Goal: Information Seeking & Learning: Find specific fact

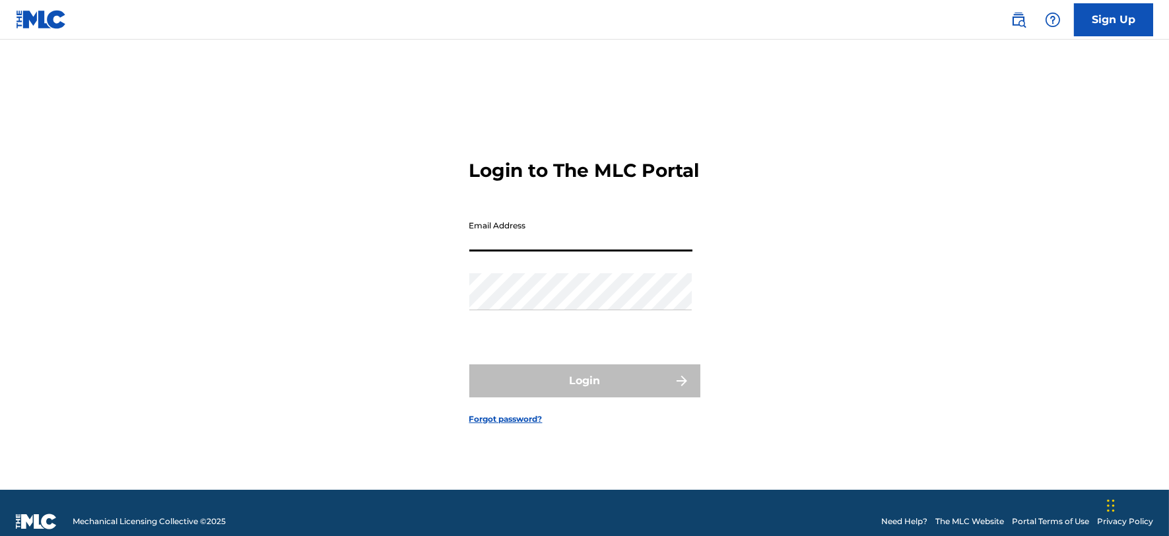
click at [551, 248] on input "Email Address" at bounding box center [580, 233] width 223 height 38
type input "[PERSON_NAME][EMAIL_ADDRESS][DOMAIN_NAME]"
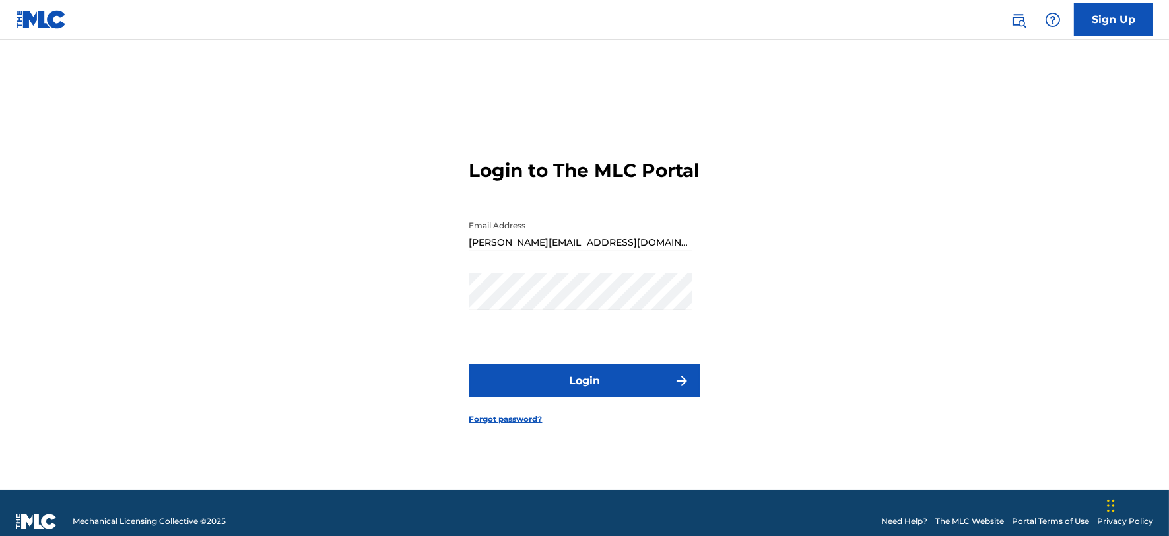
click at [535, 397] on button "Login" at bounding box center [584, 380] width 231 height 33
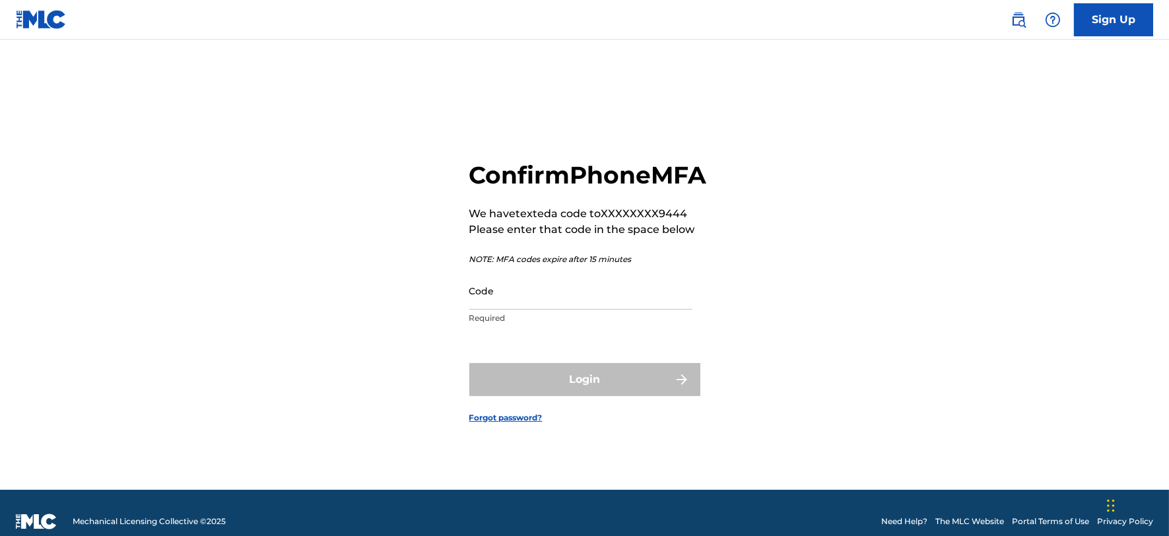
click at [511, 310] on input "Code" at bounding box center [580, 291] width 223 height 38
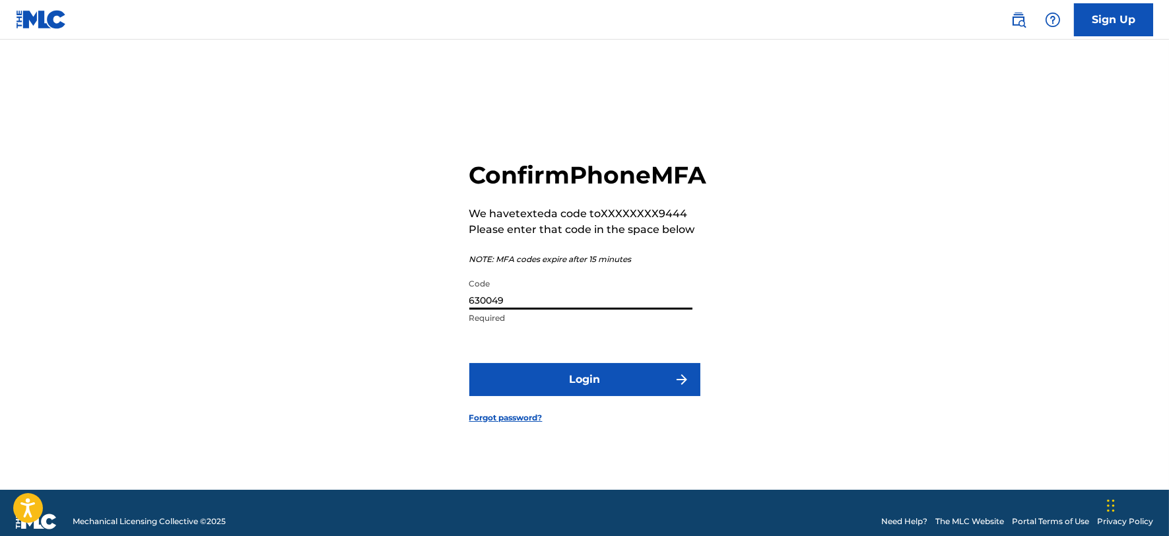
type input "630049"
click at [469, 363] on button "Login" at bounding box center [584, 379] width 231 height 33
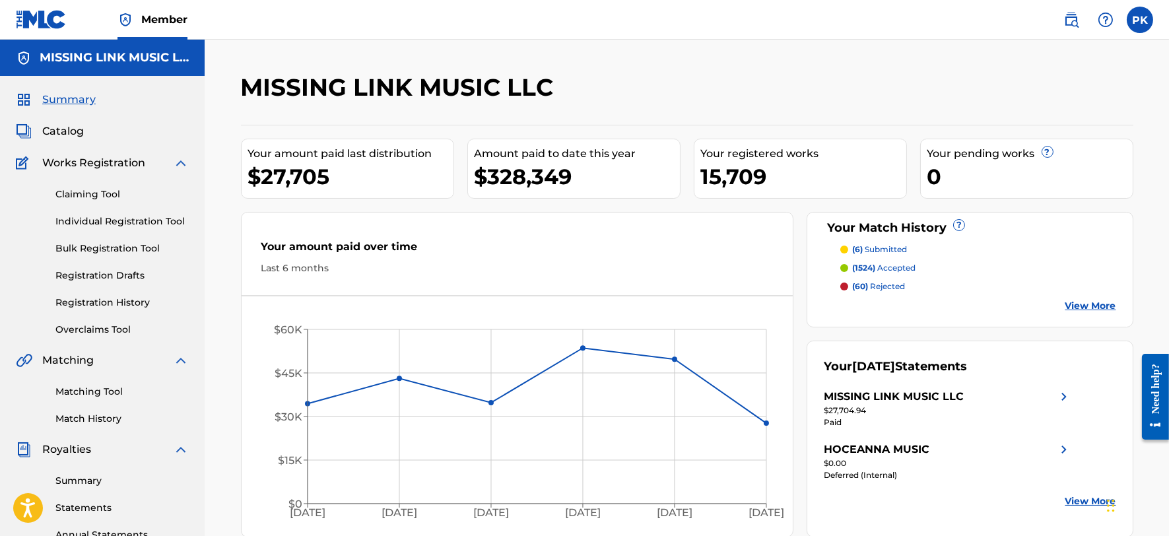
click at [1074, 15] on img at bounding box center [1072, 20] width 16 height 16
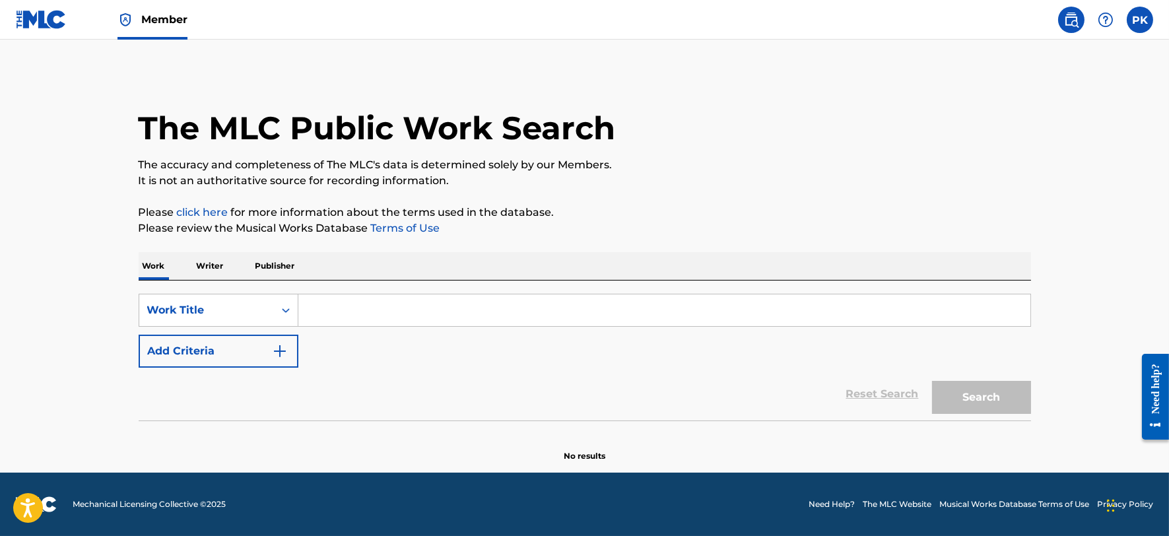
click at [384, 308] on input "Search Form" at bounding box center [664, 310] width 732 height 32
type input "lovers beware"
click at [974, 388] on button "Search" at bounding box center [981, 397] width 99 height 33
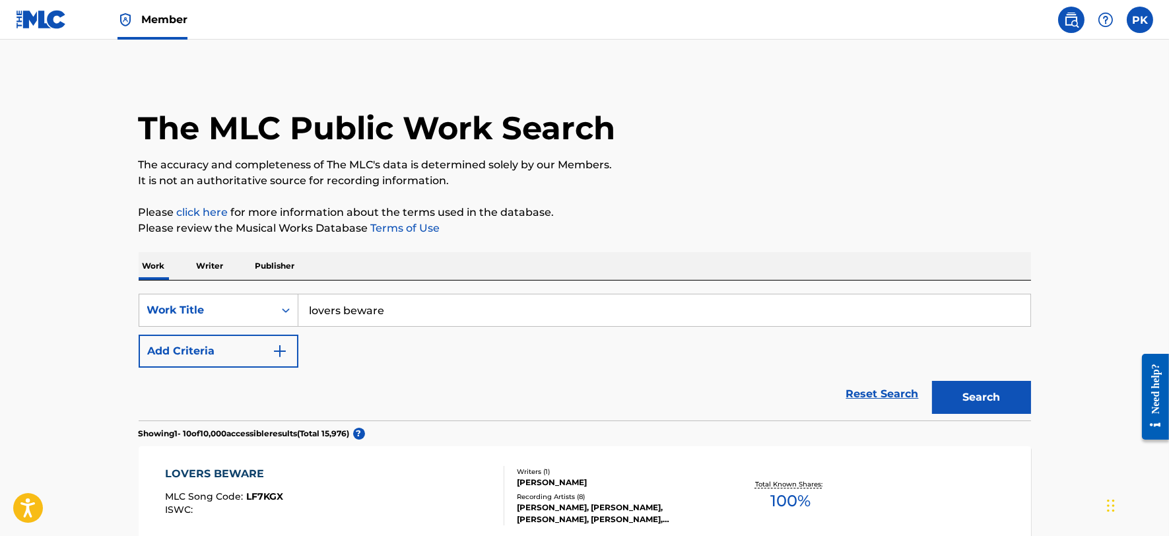
click at [264, 360] on button "Add Criteria" at bounding box center [219, 351] width 160 height 33
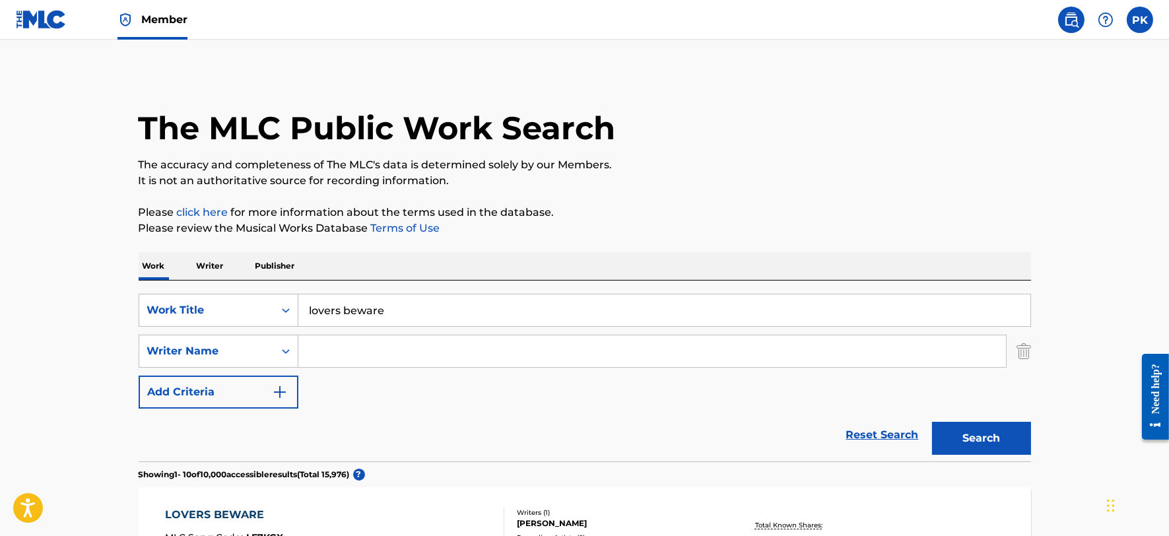
click at [364, 346] on input "Search Form" at bounding box center [652, 351] width 708 height 32
click at [932, 422] on button "Search" at bounding box center [981, 438] width 99 height 33
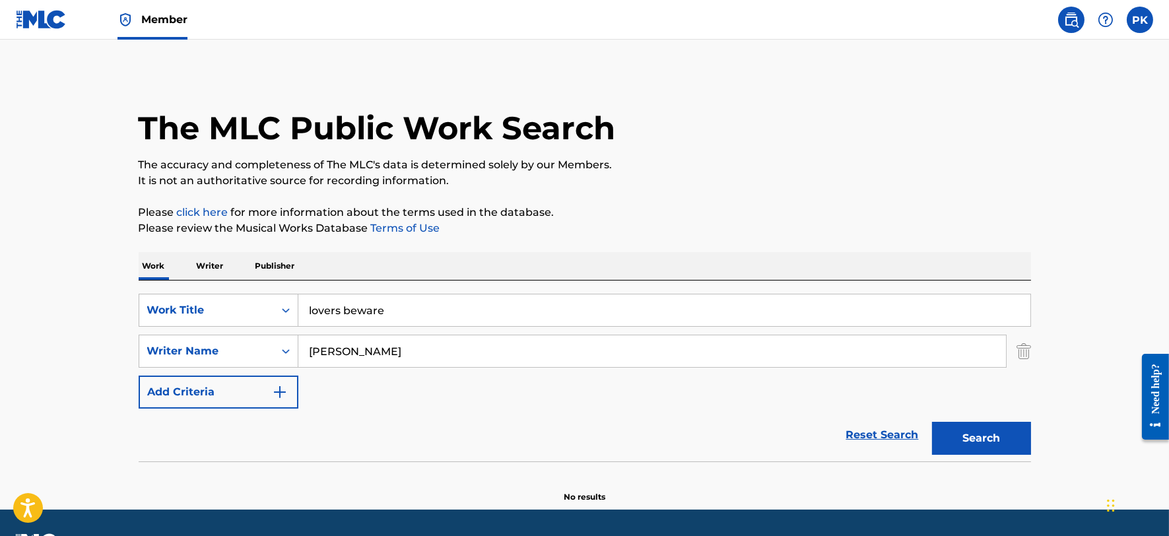
click at [452, 359] on input "STEFAN SCHONEWILLE" at bounding box center [652, 351] width 708 height 32
type input "[PERSON_NAME]"
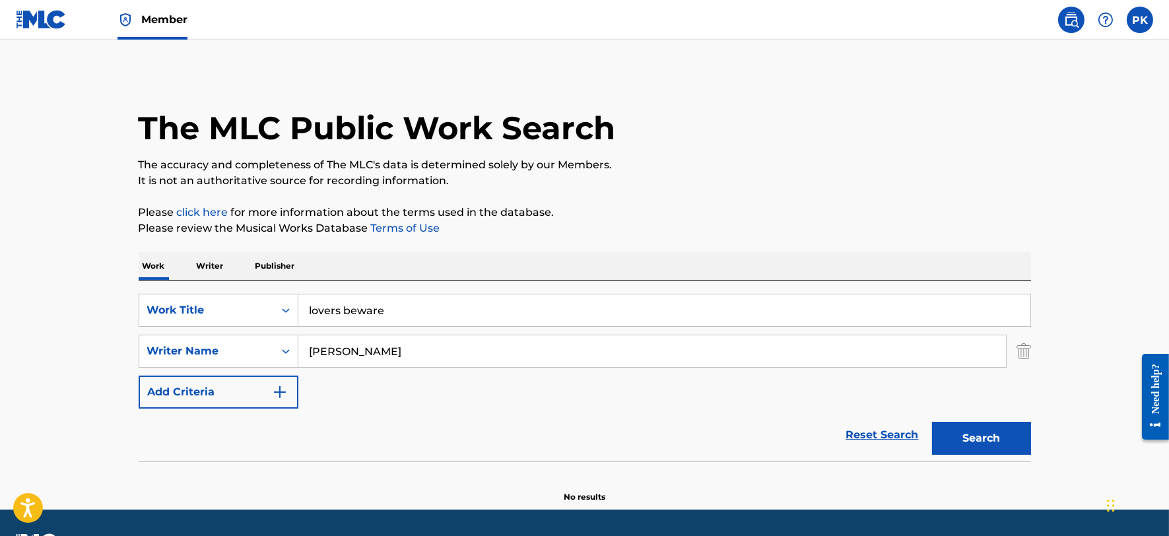
click at [932, 422] on button "Search" at bounding box center [981, 438] width 99 height 33
click at [458, 351] on input "[PERSON_NAME]" at bounding box center [652, 351] width 708 height 32
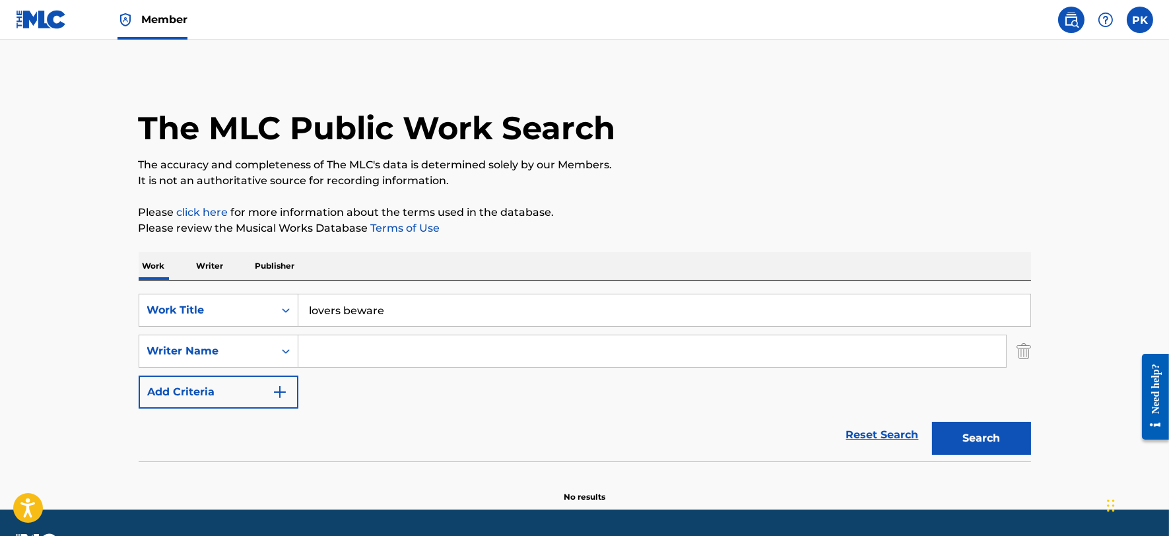
click at [143, 26] on span "Member" at bounding box center [164, 19] width 46 height 15
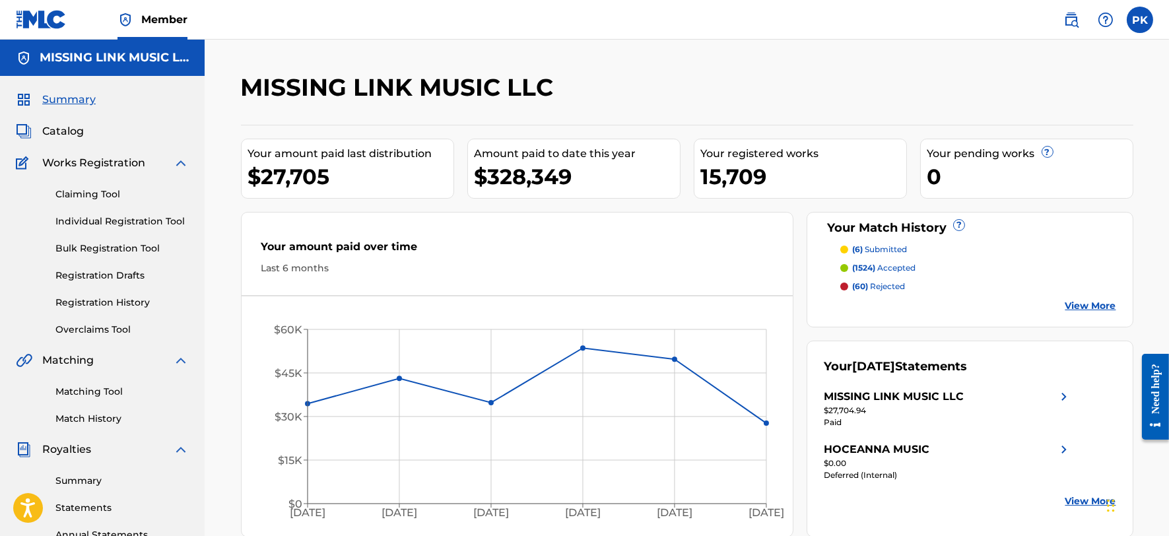
click at [102, 390] on link "Matching Tool" at bounding box center [121, 392] width 133 height 14
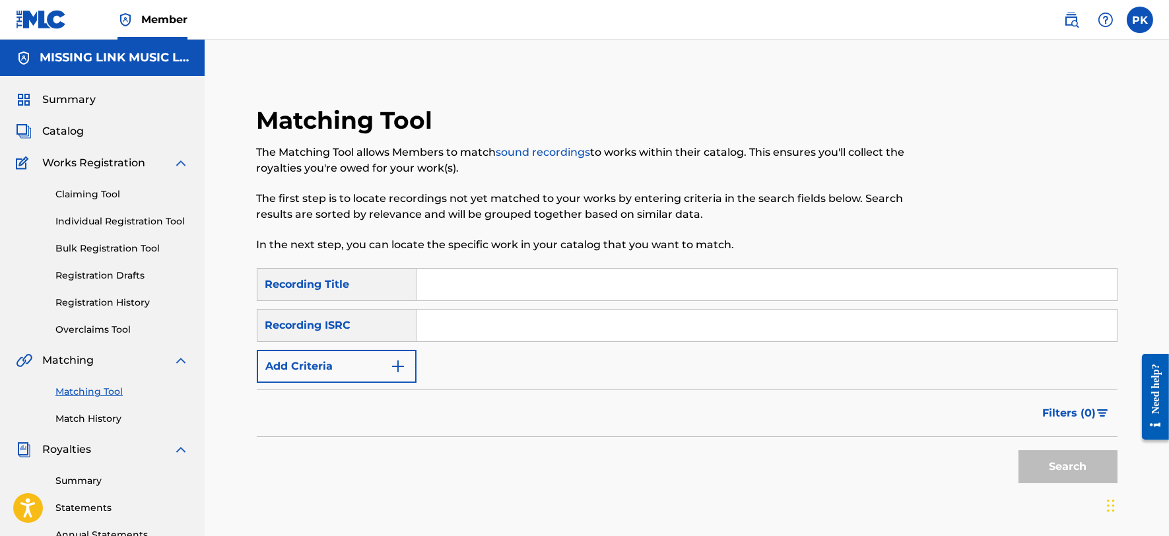
click at [477, 291] on input "Search Form" at bounding box center [767, 285] width 700 height 32
type input "LOVERS BEWARE"
click at [393, 373] on img "Search Form" at bounding box center [398, 366] width 16 height 16
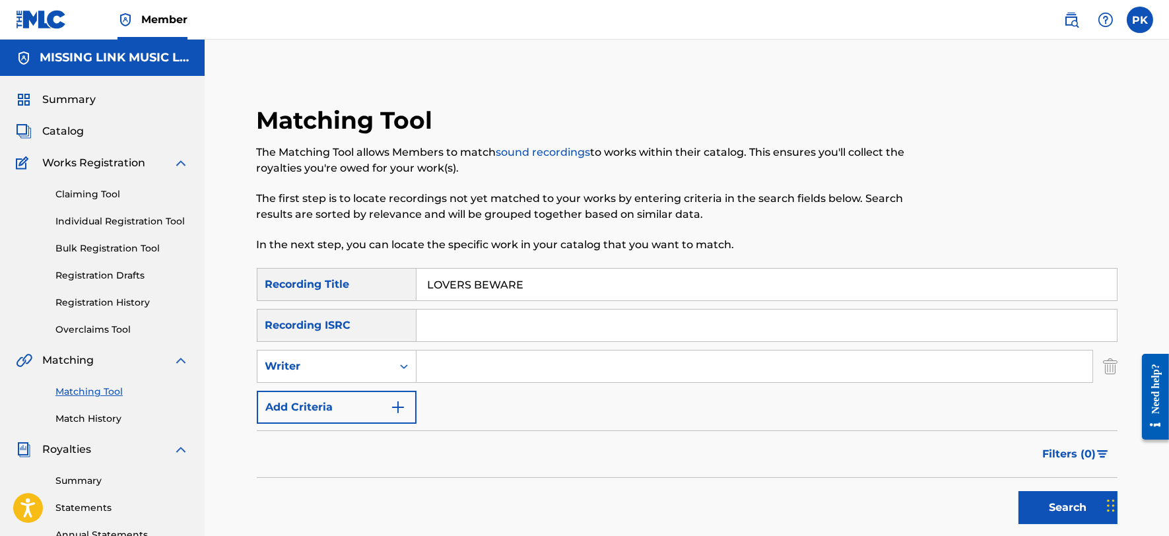
click at [432, 372] on input "Search Form" at bounding box center [755, 367] width 676 height 32
type input "CHARLES ANDERSON"
click at [1019, 491] on button "Search" at bounding box center [1068, 507] width 99 height 33
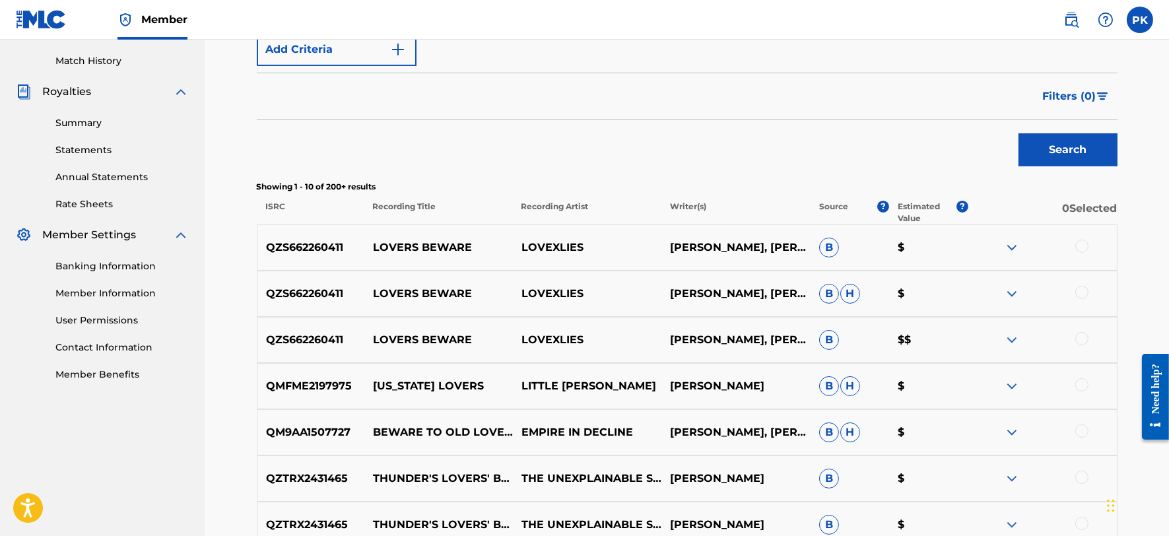
scroll to position [364, 0]
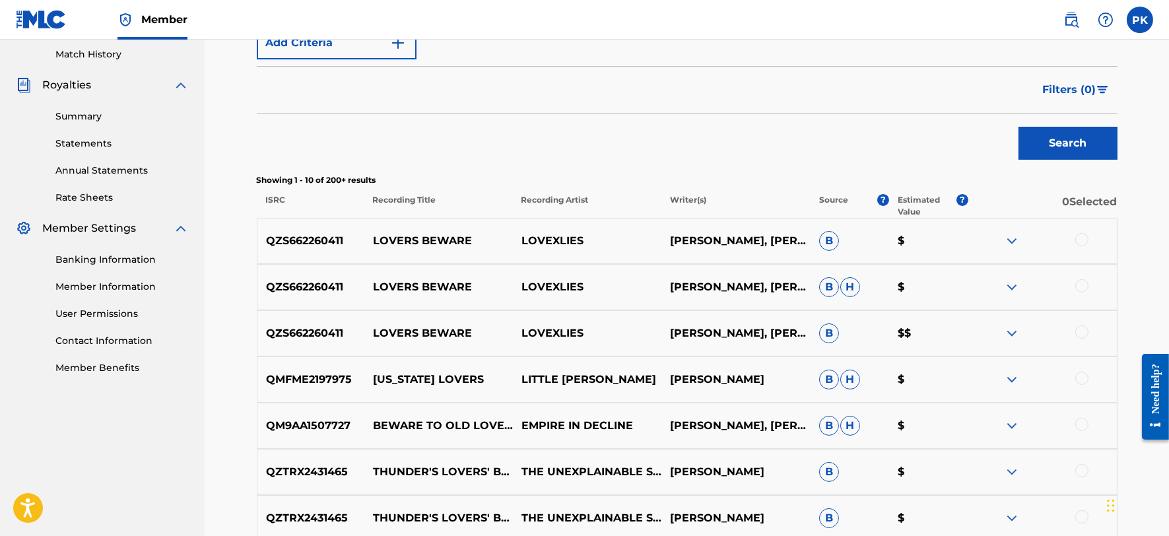
click at [302, 238] on p "QZS662260411" at bounding box center [310, 241] width 107 height 16
copy p "QZS662260411"
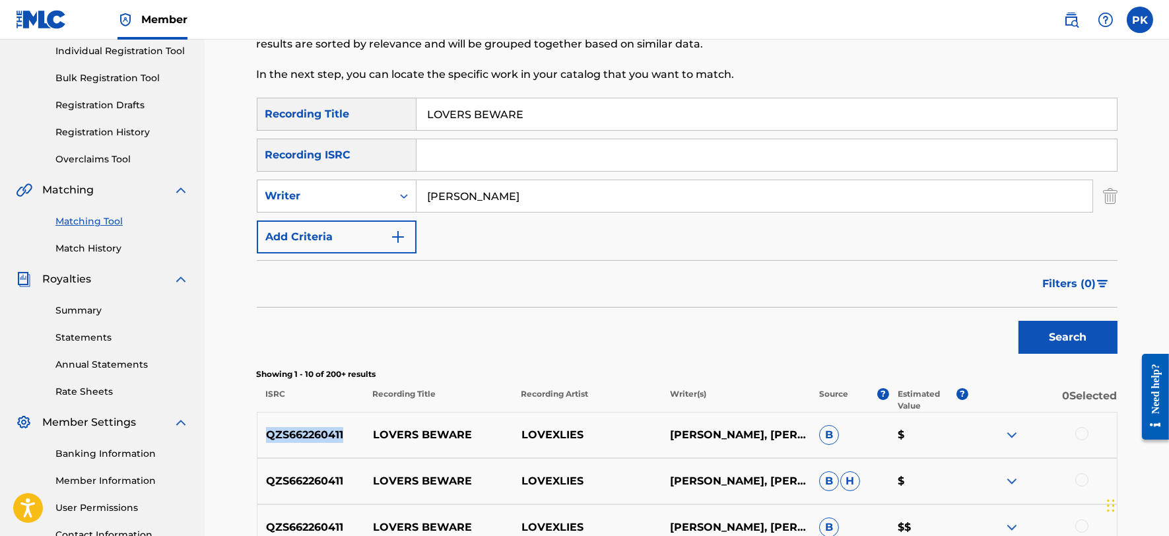
scroll to position [58, 0]
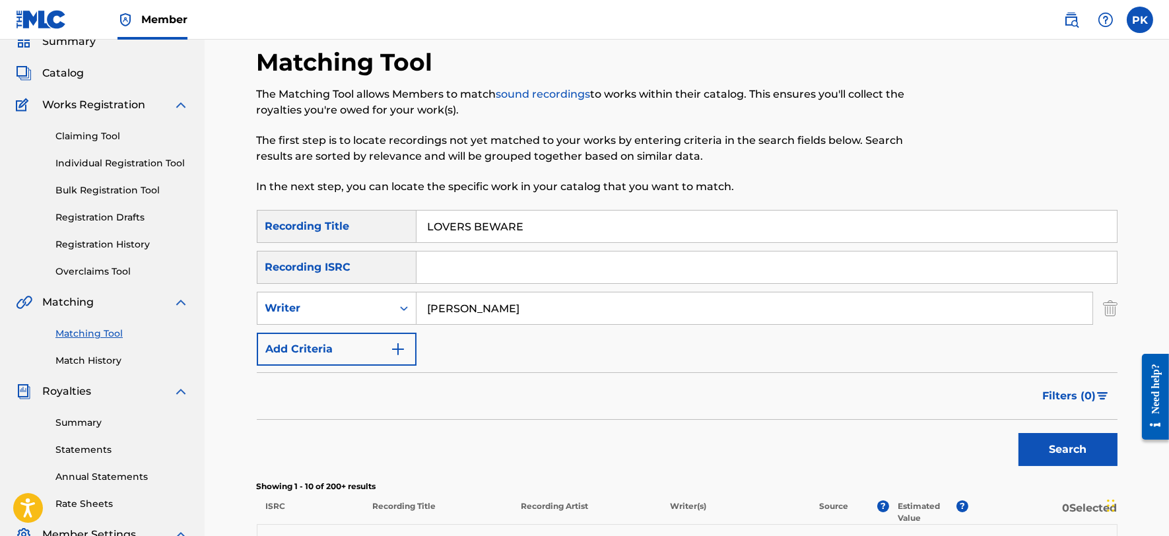
click at [531, 221] on input "LOVERS BEWARE" at bounding box center [767, 227] width 700 height 32
paste input "BROOKE'S SONG"
click at [1019, 433] on button "Search" at bounding box center [1068, 449] width 99 height 33
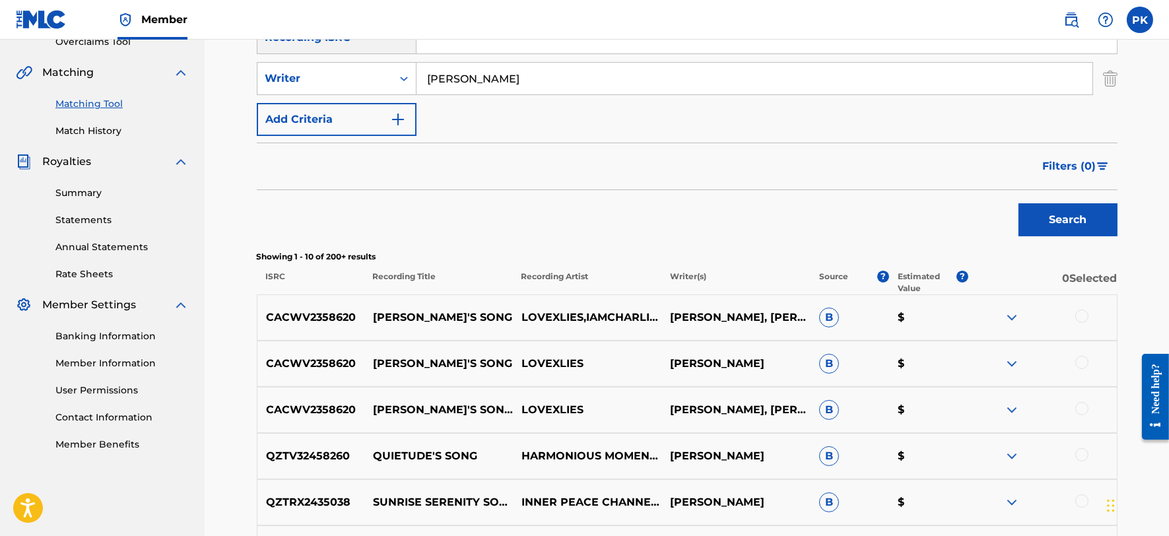
scroll to position [300, 0]
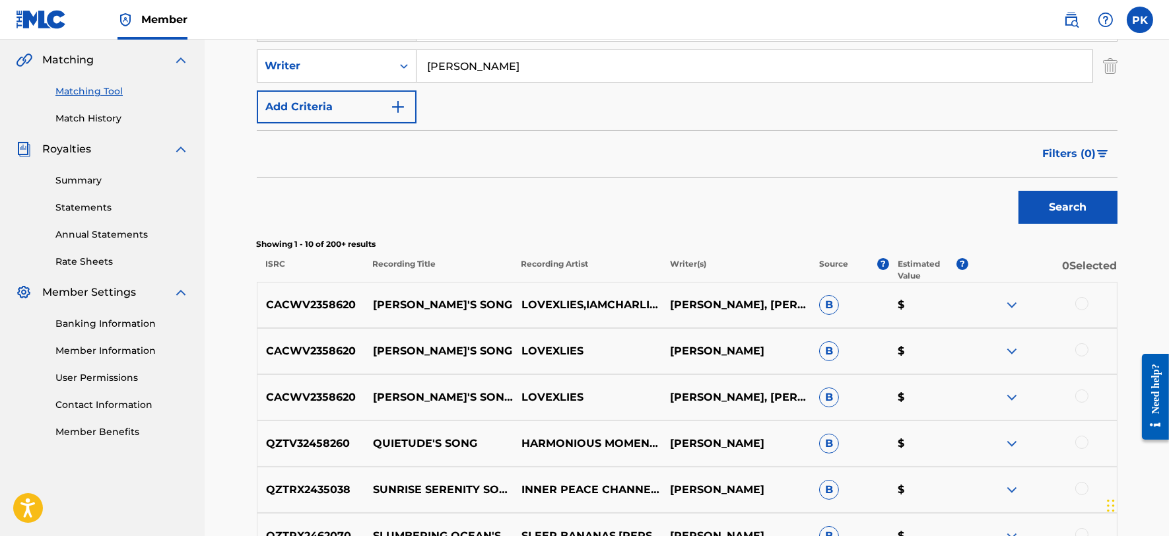
click at [319, 301] on p "CACWV2358620" at bounding box center [310, 305] width 107 height 16
copy p "CACWV2358620"
click at [1005, 305] on img at bounding box center [1012, 305] width 16 height 16
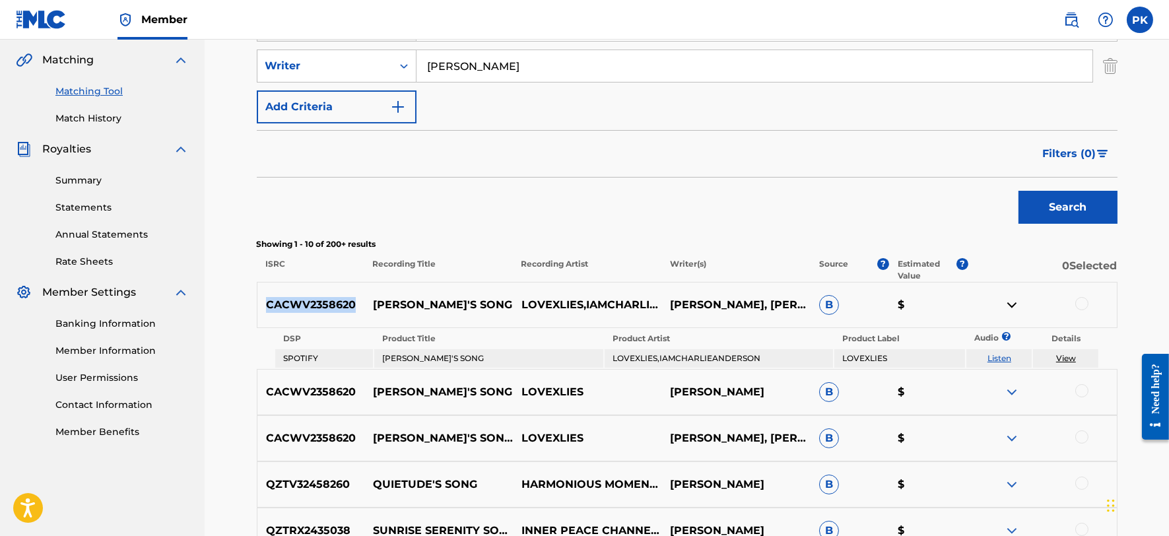
click at [1009, 391] on img at bounding box center [1012, 392] width 16 height 16
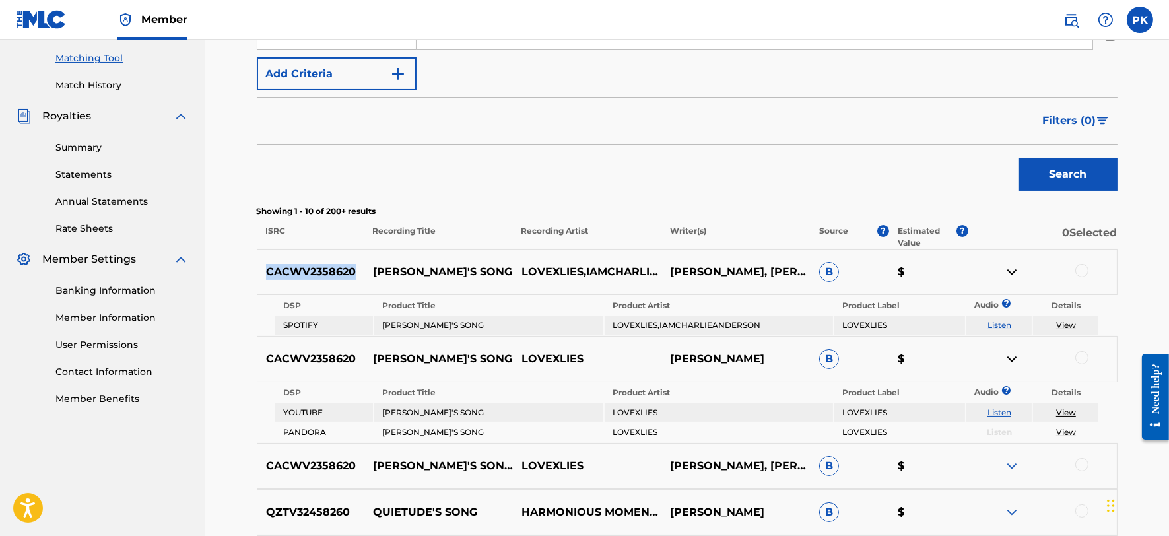
scroll to position [357, 0]
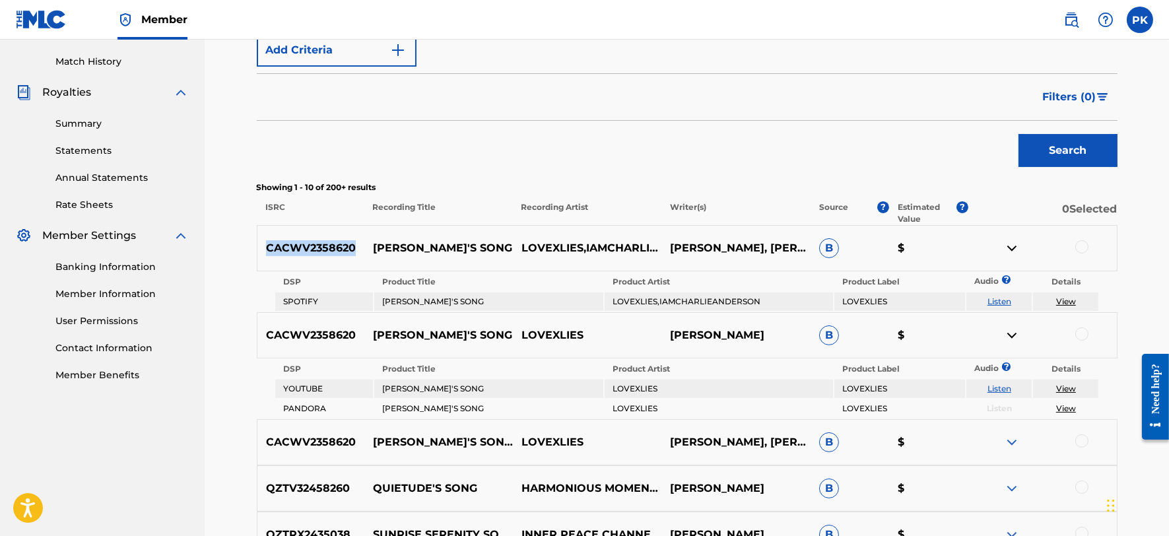
click at [1010, 441] on img at bounding box center [1012, 442] width 16 height 16
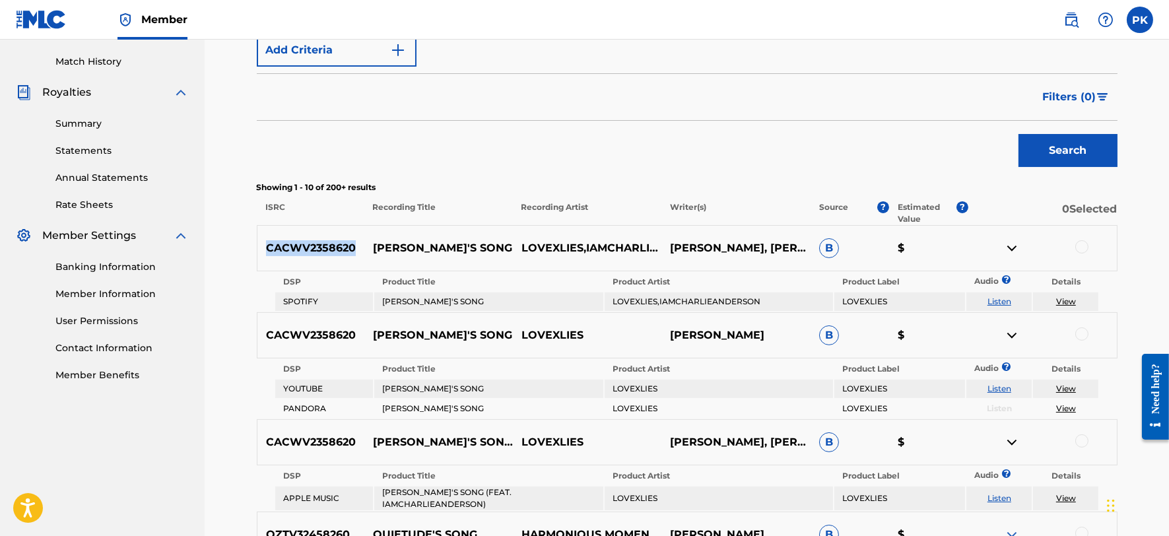
click at [1065, 493] on link "View" at bounding box center [1066, 498] width 20 height 10
click at [1062, 301] on link "View" at bounding box center [1066, 301] width 20 height 10
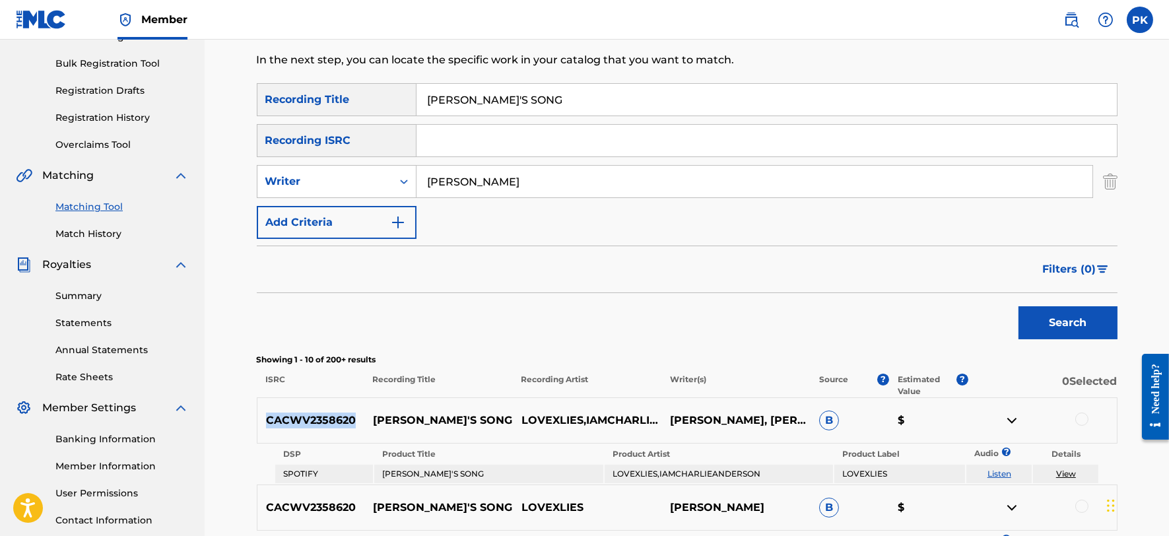
scroll to position [0, 0]
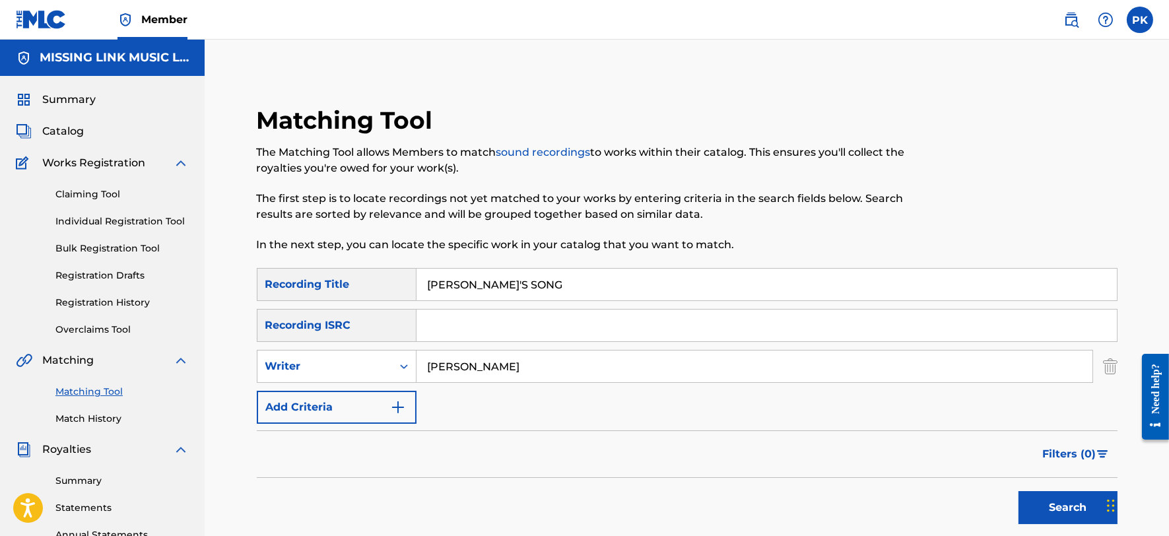
click at [518, 263] on div "Matching Tool The Matching Tool allows Members to match sound recordings to wor…" at bounding box center [588, 187] width 663 height 162
click at [526, 281] on input "BROOKE'S SONG" at bounding box center [767, 285] width 700 height 32
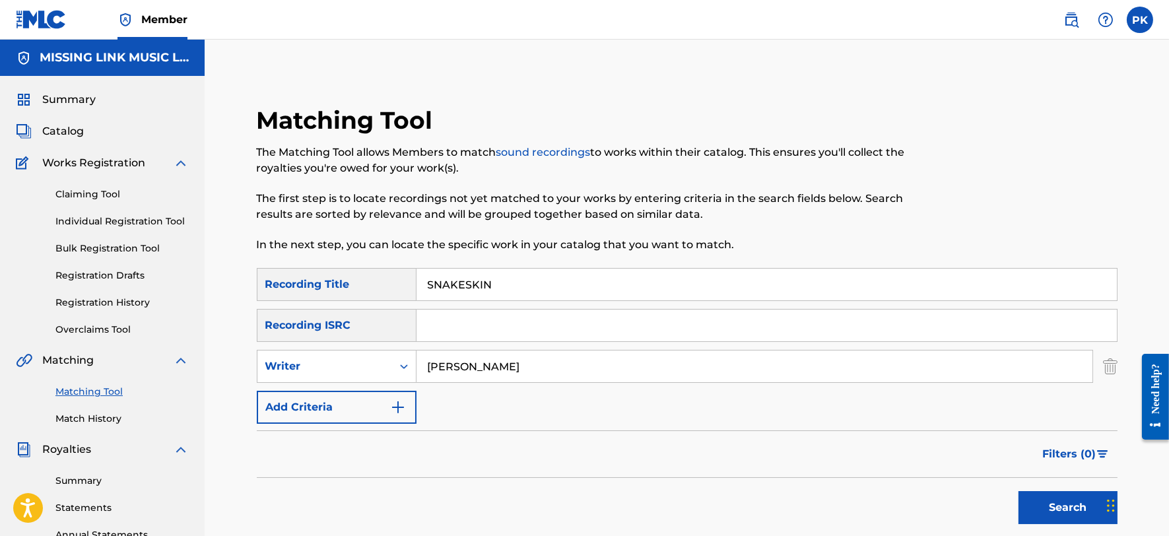
click at [1019, 491] on button "Search" at bounding box center [1068, 507] width 99 height 33
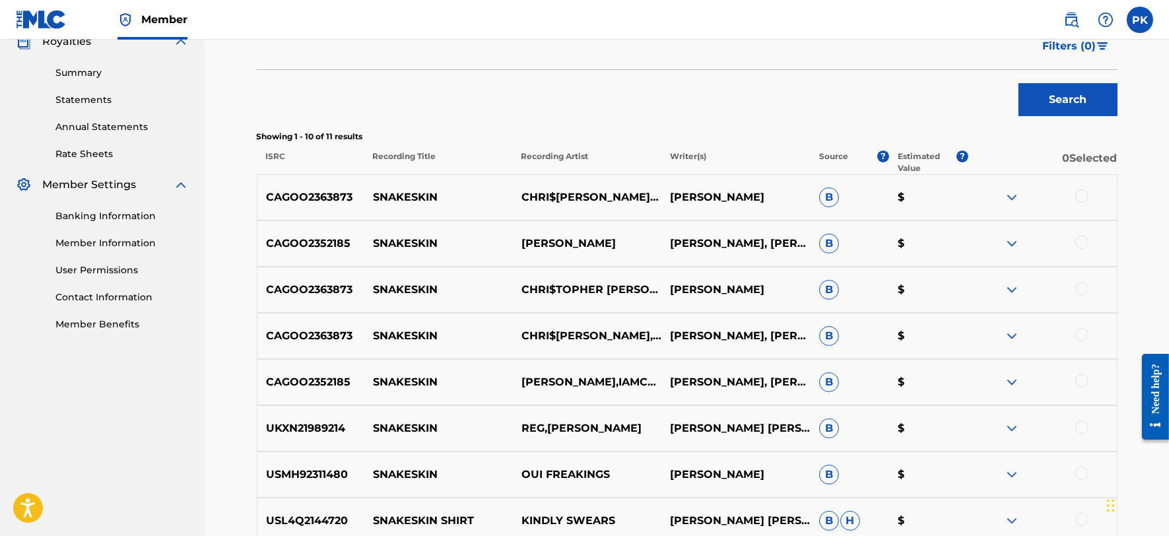
scroll to position [412, 0]
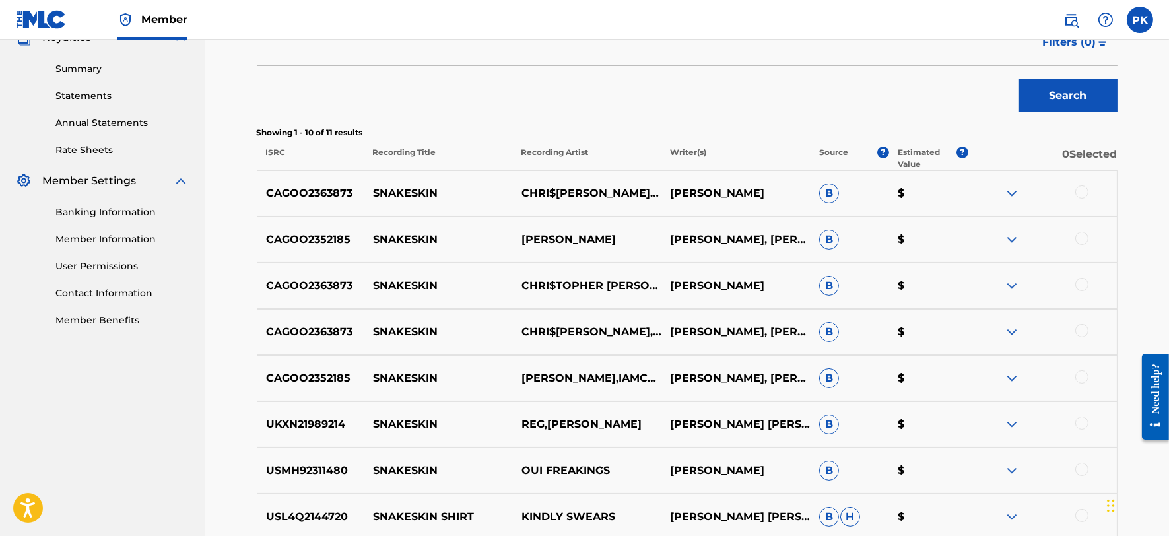
click at [307, 193] on p "CAGOO2363873" at bounding box center [310, 194] width 107 height 16
copy p "CAGOO2363873"
drag, startPoint x: 658, startPoint y: 209, endPoint x: 518, endPoint y: 176, distance: 143.8
click at [518, 186] on p "CHRI$TOPHER THOMAS FEATURING IAMCHARLIEANDERSON" at bounding box center [587, 194] width 149 height 16
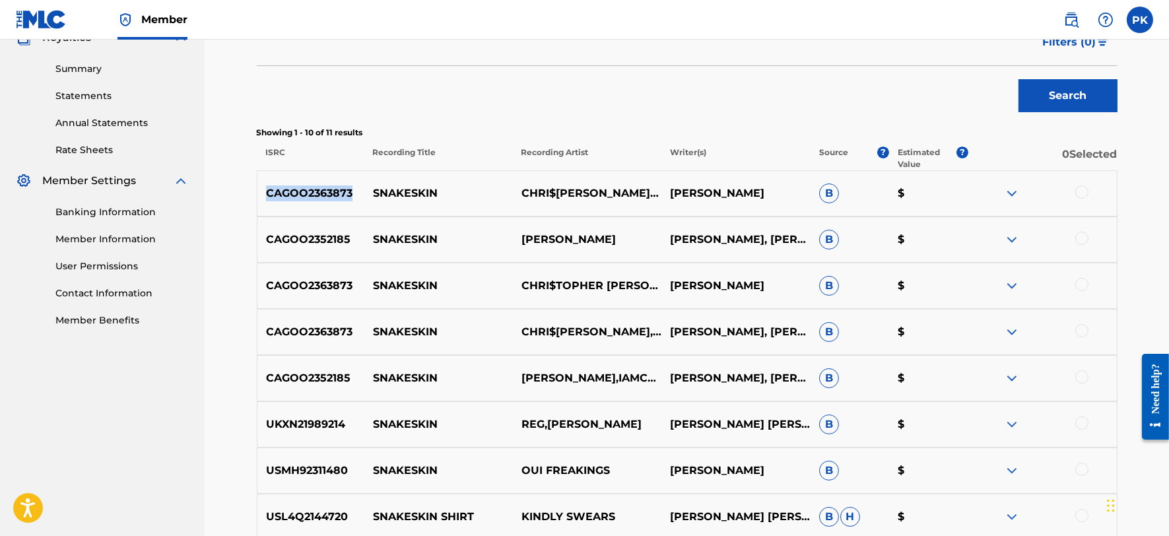
copy p "CHRI$TOPHER THOMAS FEATURING IAMCHARLIEANDERSON"
click at [290, 181] on div "CAGOO2363873 SNAKESKIN CHRI$TOPHER THOMAS FEATURING IAMCHARLIEANDERSON CHARLIE …" at bounding box center [687, 193] width 861 height 46
copy p "CAGOO2363873"
click at [337, 230] on div "CAGOO2352185 SNAKESKIN CHRISTOPHER THOMAS CHARLIE ANDERSON, CHRISTOPHER THOMAS …" at bounding box center [687, 240] width 861 height 46
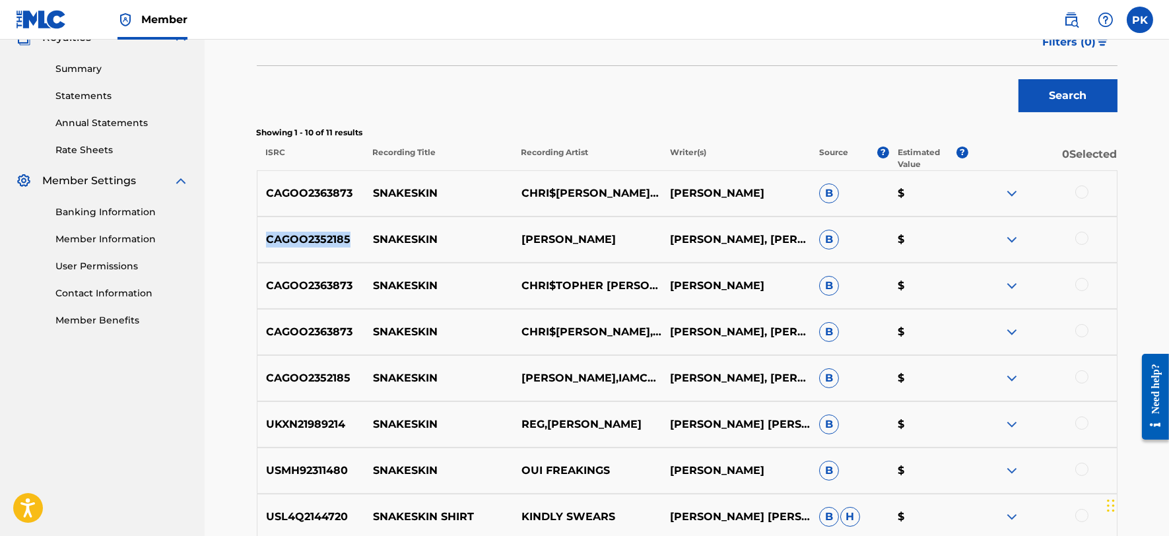
click at [337, 230] on div "CAGOO2352185 SNAKESKIN CHRISTOPHER THOMAS CHARLIE ANDERSON, CHRISTOPHER THOMAS …" at bounding box center [687, 240] width 861 height 46
copy p "CAGOO2352185"
click at [1005, 198] on img at bounding box center [1012, 194] width 16 height 16
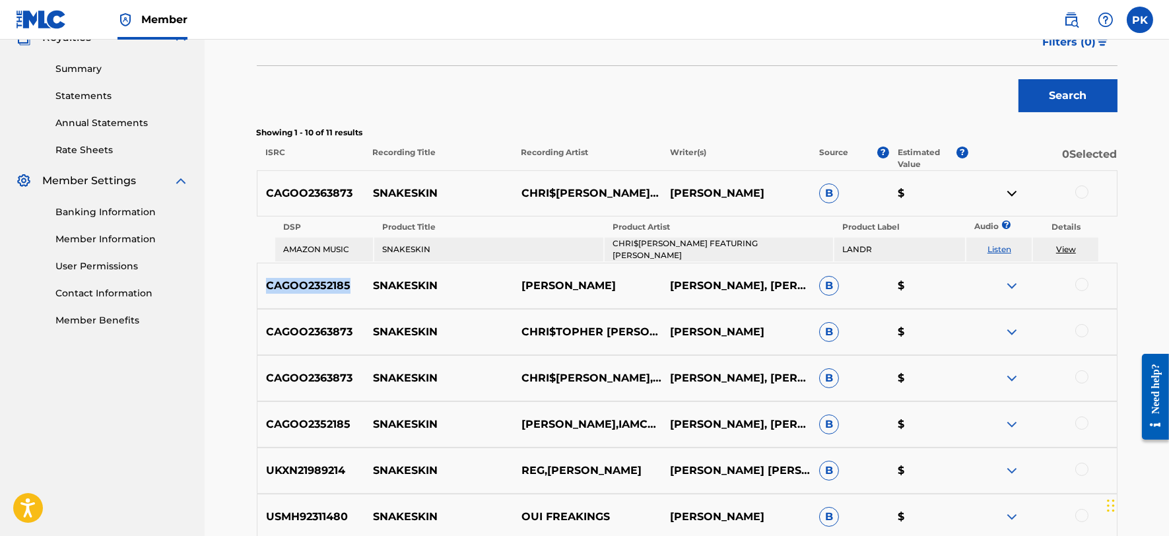
click at [1005, 197] on img at bounding box center [1012, 194] width 16 height 16
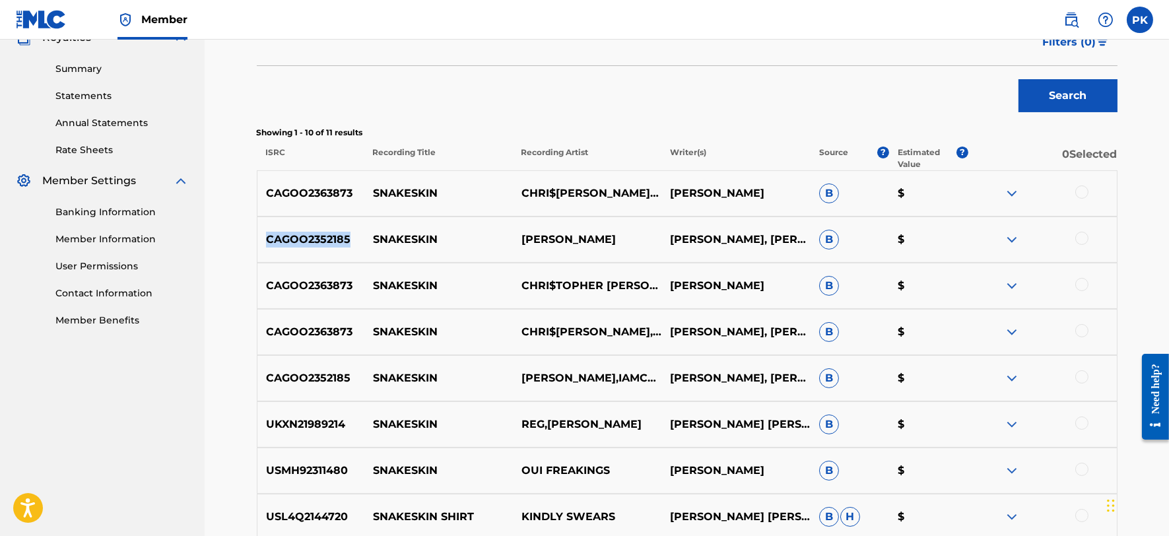
click at [1013, 239] on img at bounding box center [1012, 240] width 16 height 16
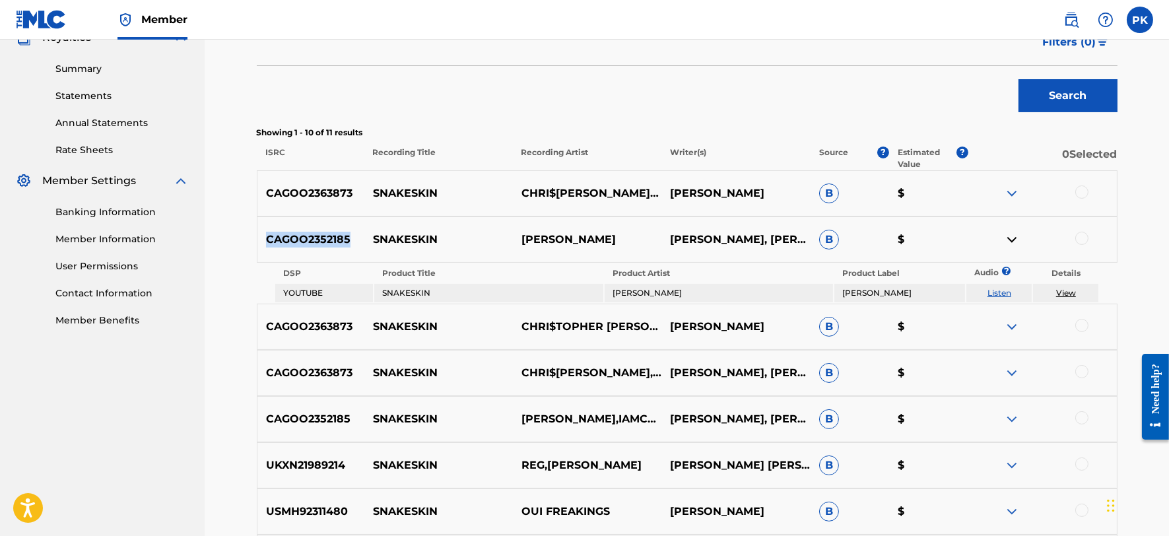
click at [1013, 239] on img at bounding box center [1012, 240] width 16 height 16
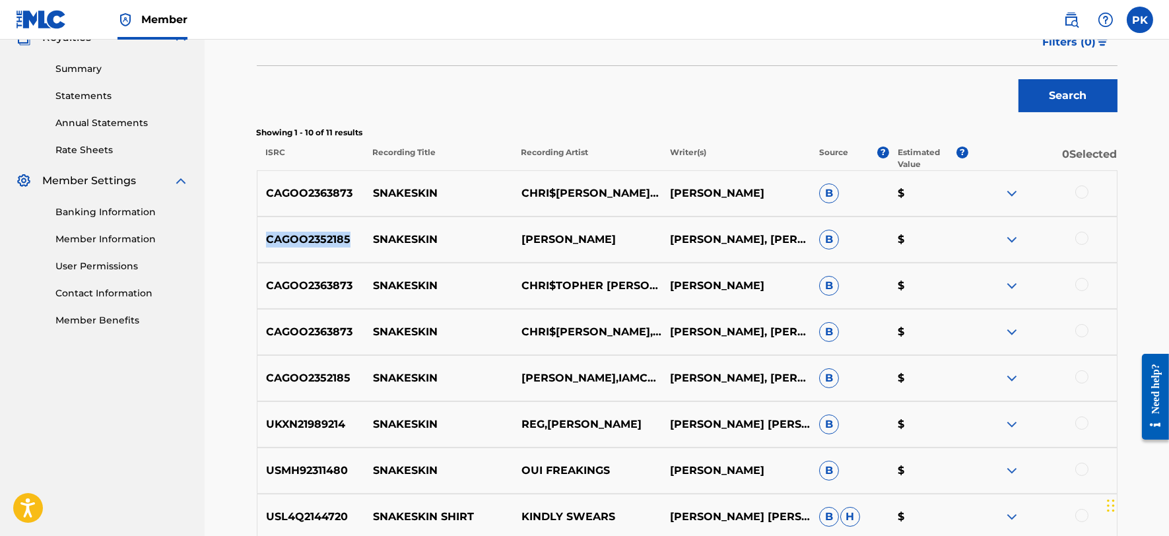
click at [1011, 289] on img at bounding box center [1012, 286] width 16 height 16
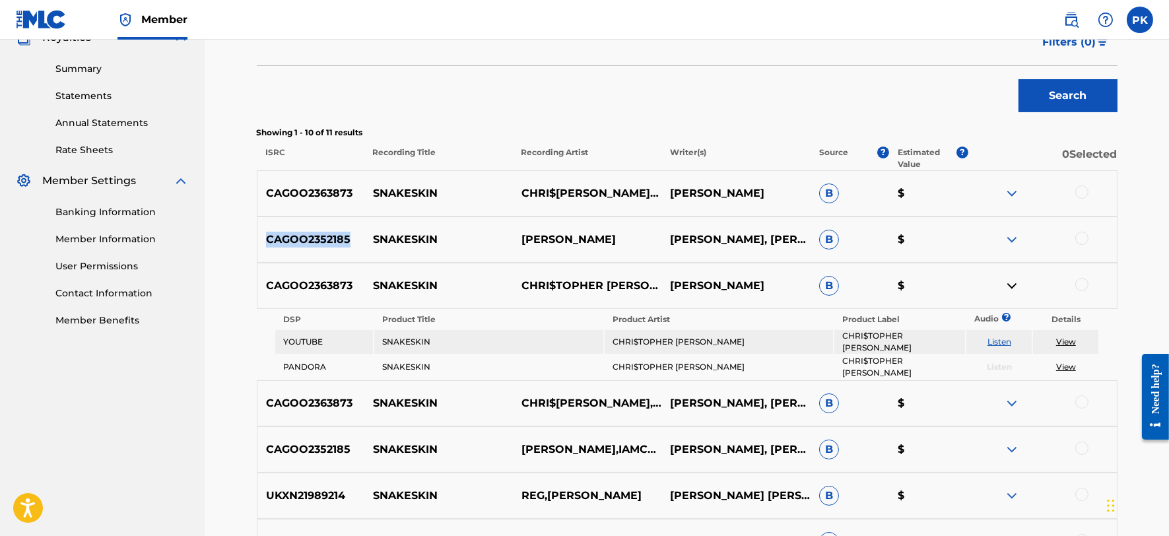
click at [1011, 290] on img at bounding box center [1012, 286] width 16 height 16
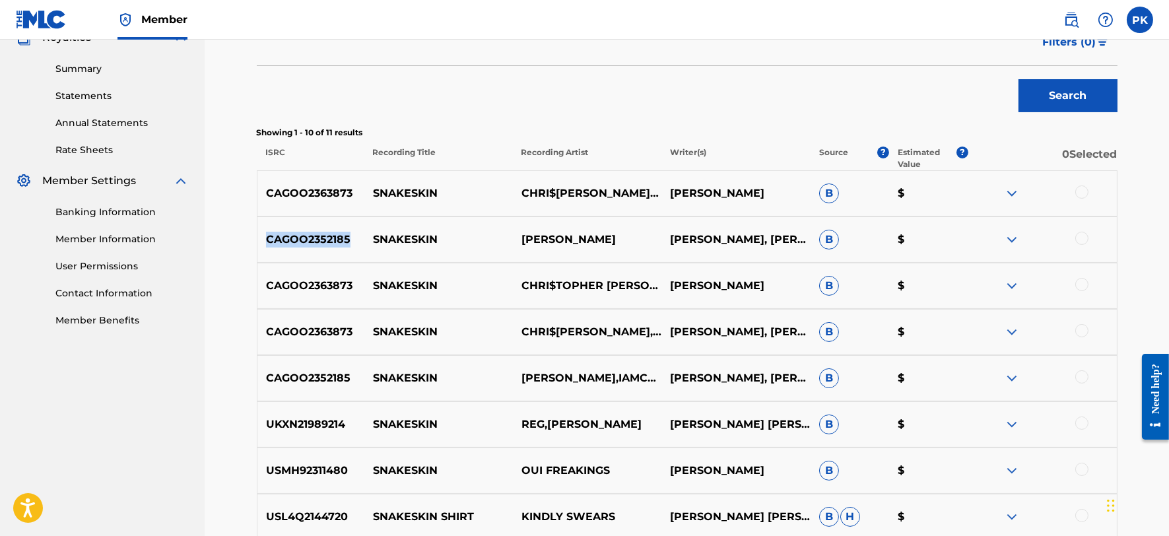
click at [1011, 331] on img at bounding box center [1012, 332] width 16 height 16
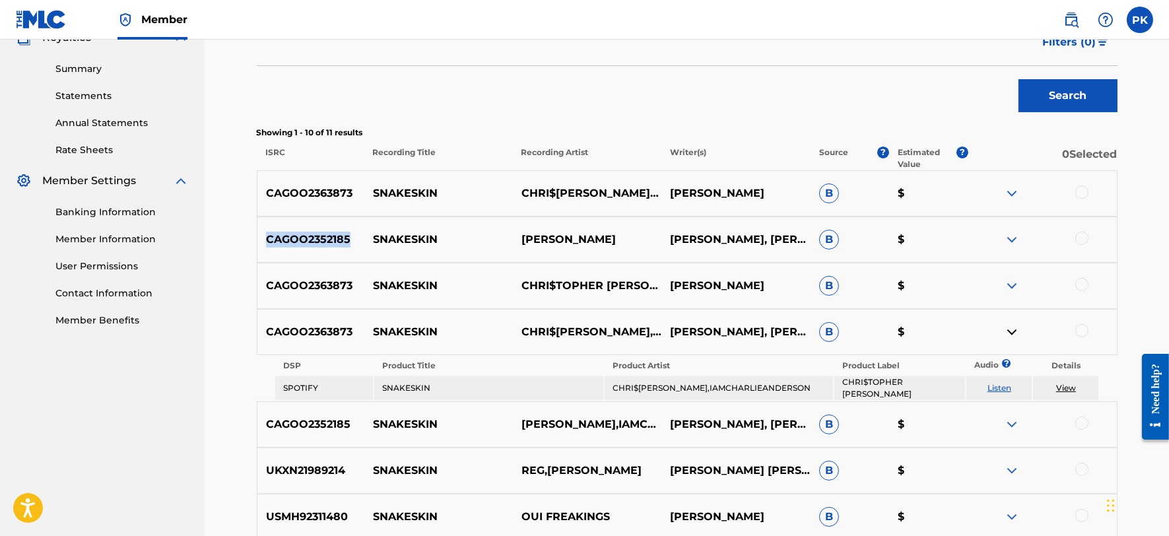
click at [1060, 386] on link "View" at bounding box center [1066, 388] width 20 height 10
copy p "CAGOO2352185"
click at [1006, 417] on img at bounding box center [1012, 425] width 16 height 16
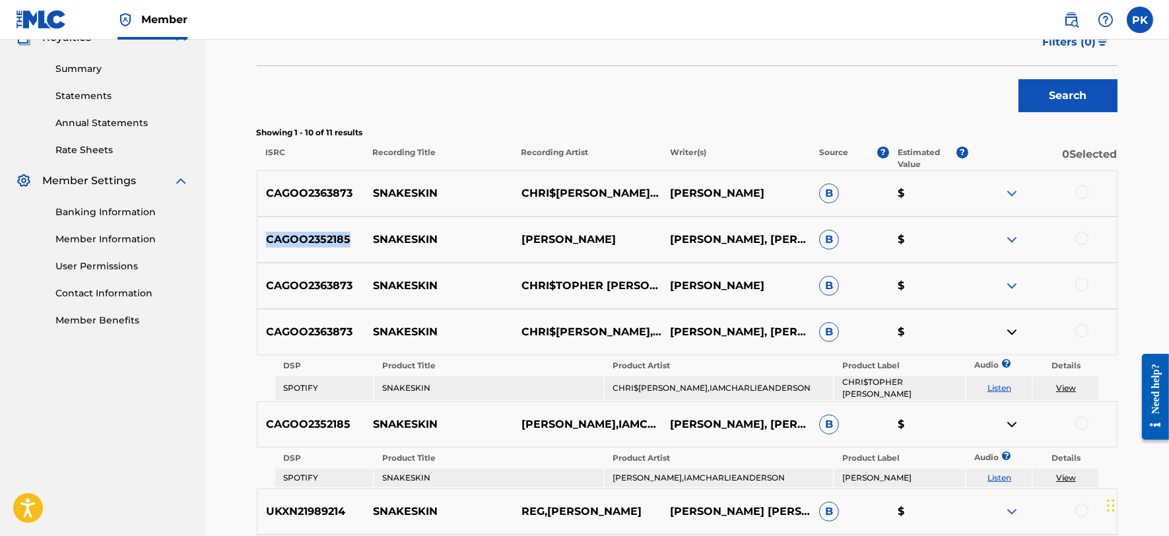
click at [1061, 473] on link "View" at bounding box center [1066, 478] width 20 height 10
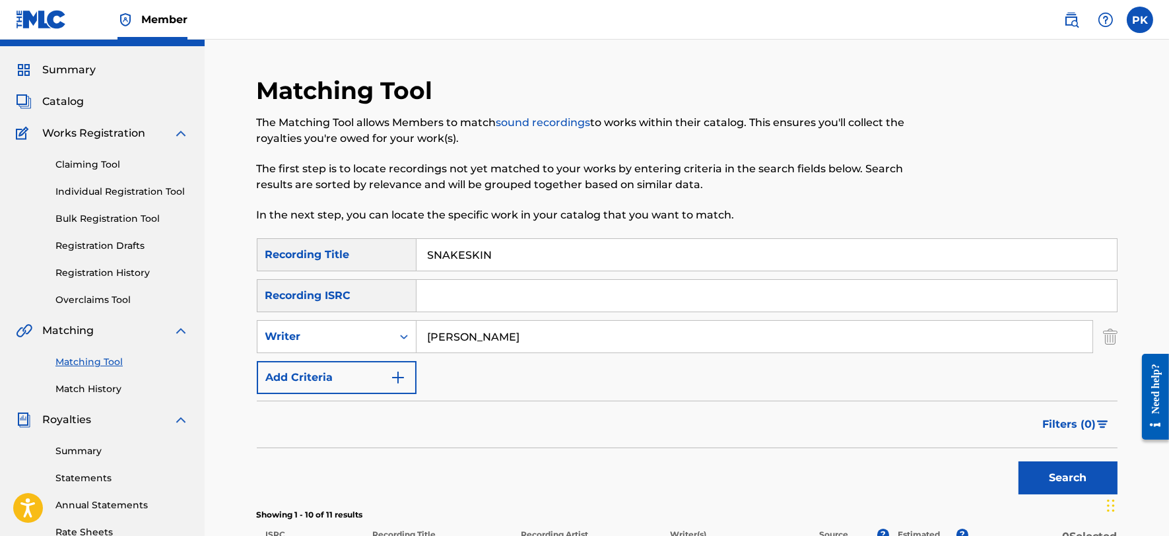
scroll to position [0, 0]
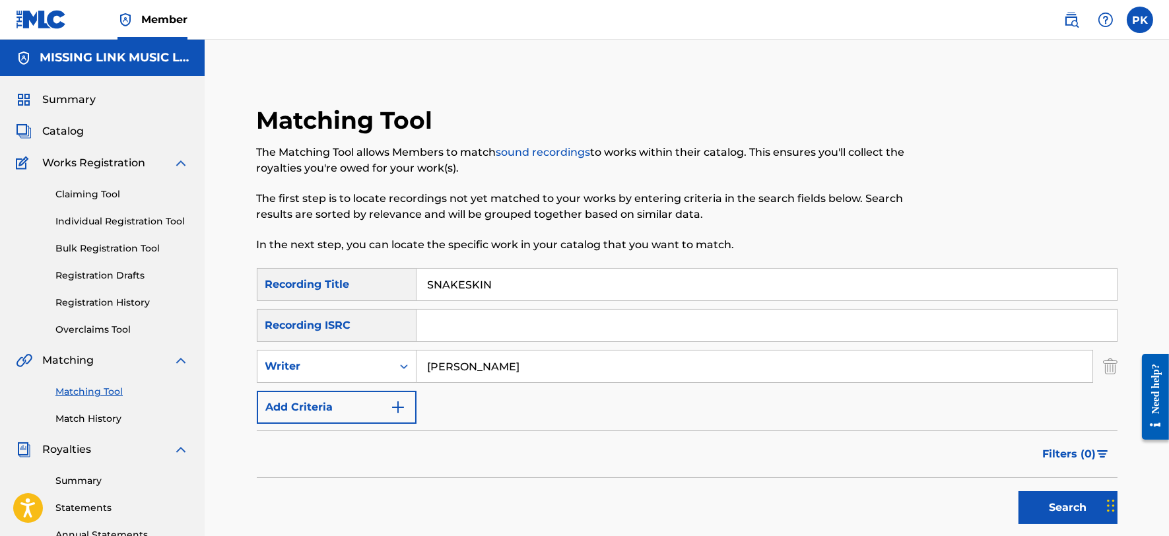
click at [512, 279] on input "SNAKESKIN" at bounding box center [767, 285] width 700 height 32
paste input "DISEASE-O"
click at [1019, 491] on button "Search" at bounding box center [1068, 507] width 99 height 33
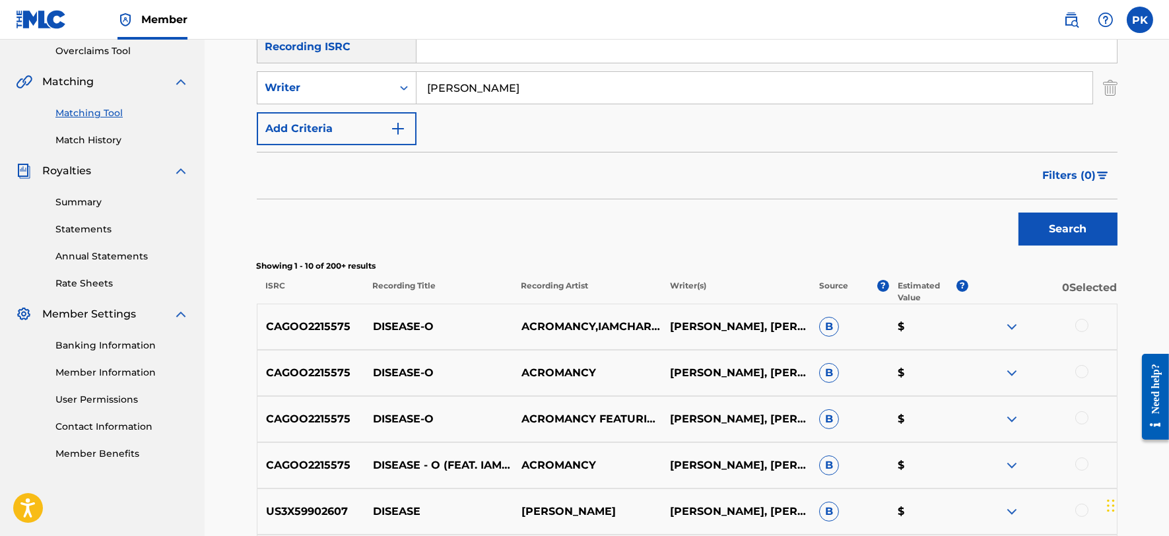
scroll to position [285, 0]
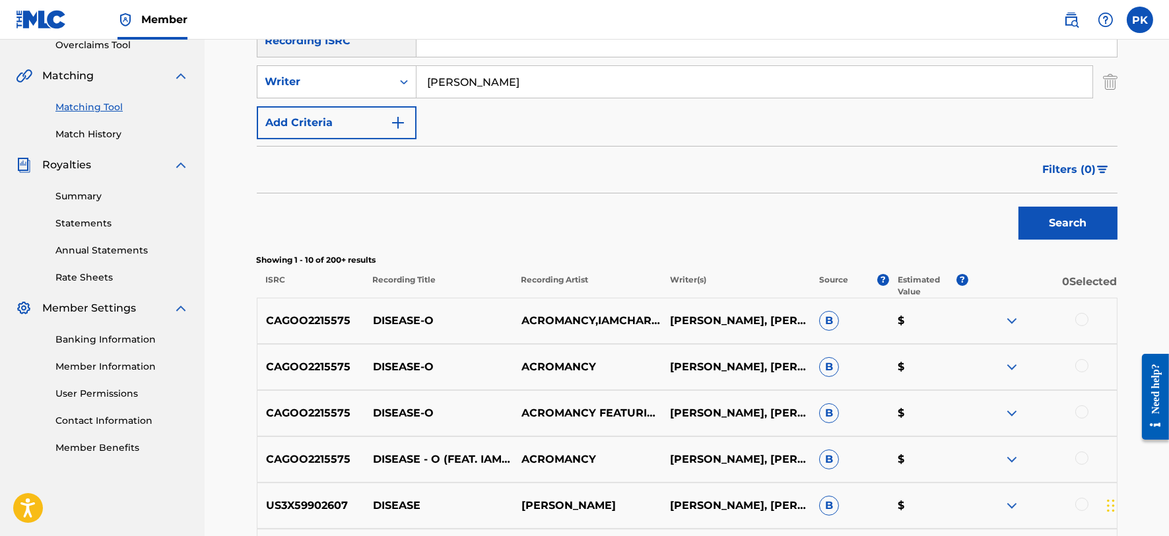
click at [298, 328] on p "CAGOO2215575" at bounding box center [310, 321] width 107 height 16
copy p "CAGOO2215575"
click at [1010, 322] on img at bounding box center [1012, 321] width 16 height 16
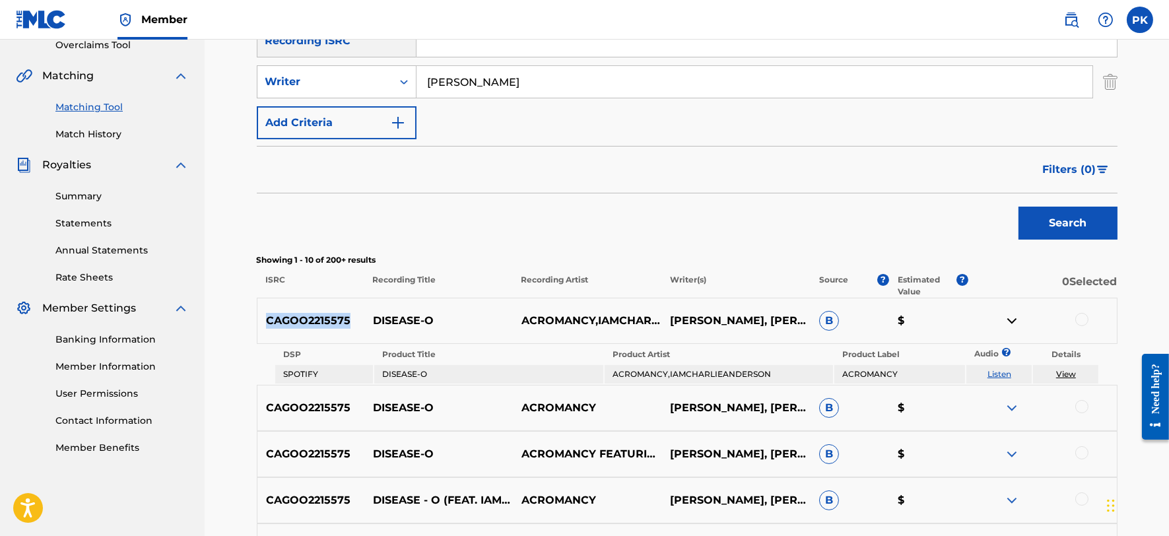
click at [1070, 370] on link "View" at bounding box center [1066, 374] width 20 height 10
click at [1068, 372] on link "View" at bounding box center [1066, 374] width 20 height 10
click at [1012, 403] on img at bounding box center [1012, 408] width 16 height 16
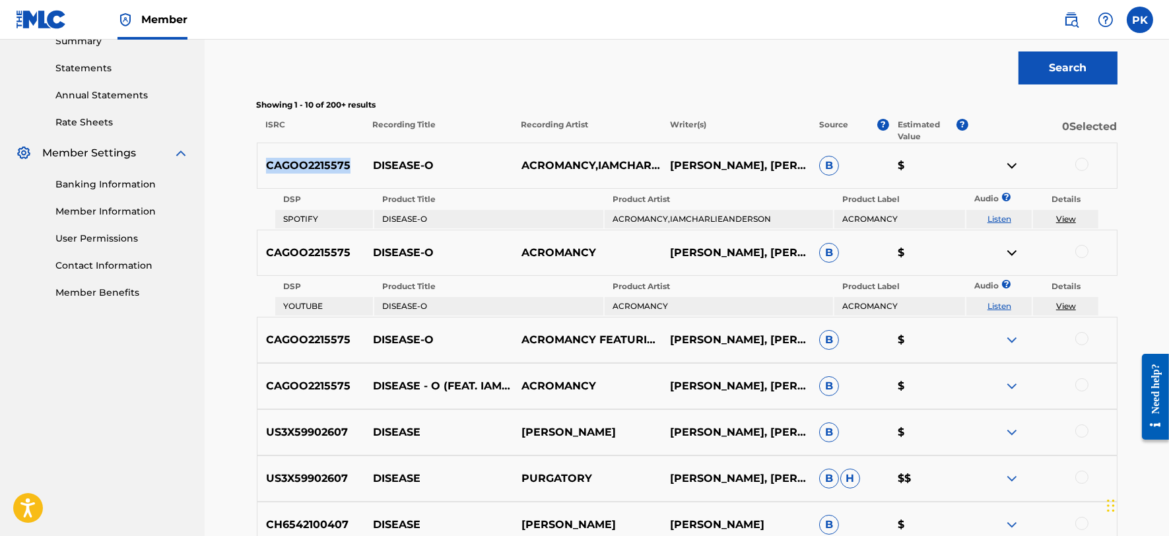
scroll to position [444, 0]
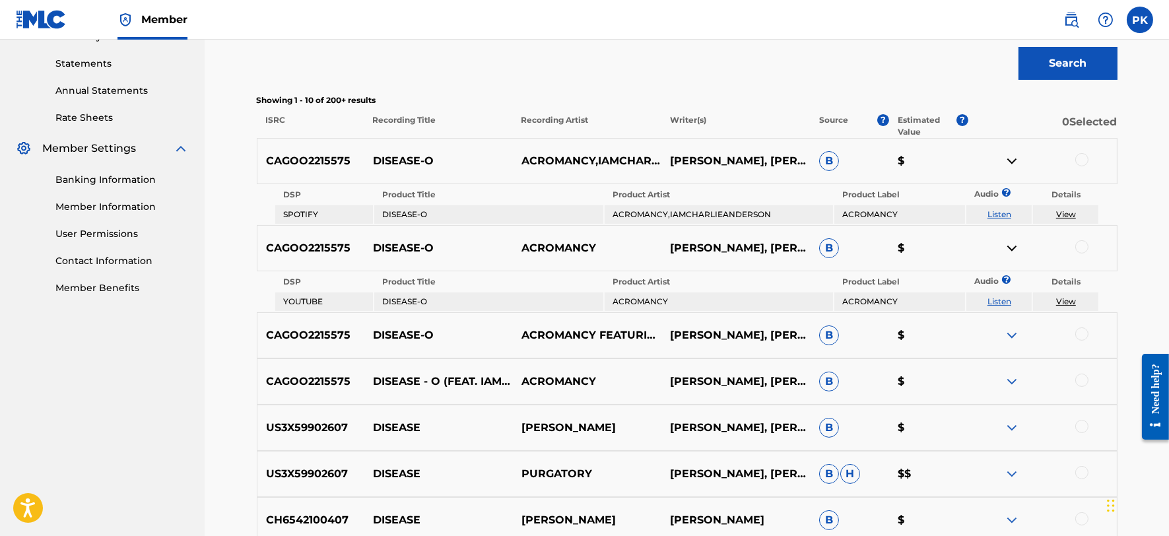
click at [1011, 321] on div "CAGOO2215575 DISEASE-O ACROMANCY FEATURING IAMCHARLIEANDERSON CHARLES ANDERSON,…" at bounding box center [687, 335] width 861 height 46
click at [1012, 327] on img at bounding box center [1012, 335] width 16 height 16
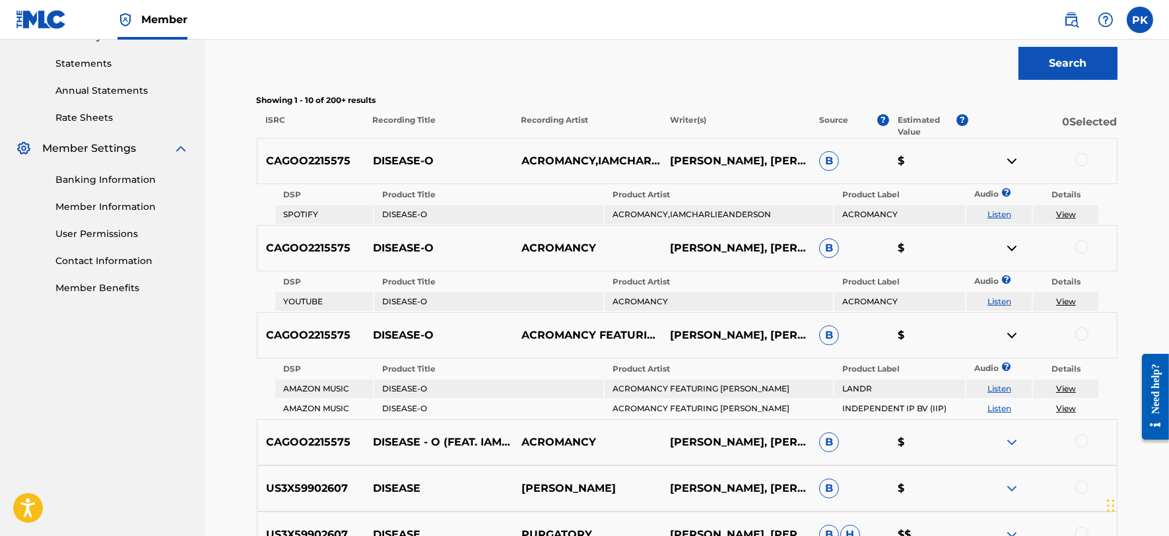
click at [1070, 384] on link "View" at bounding box center [1066, 389] width 20 height 10
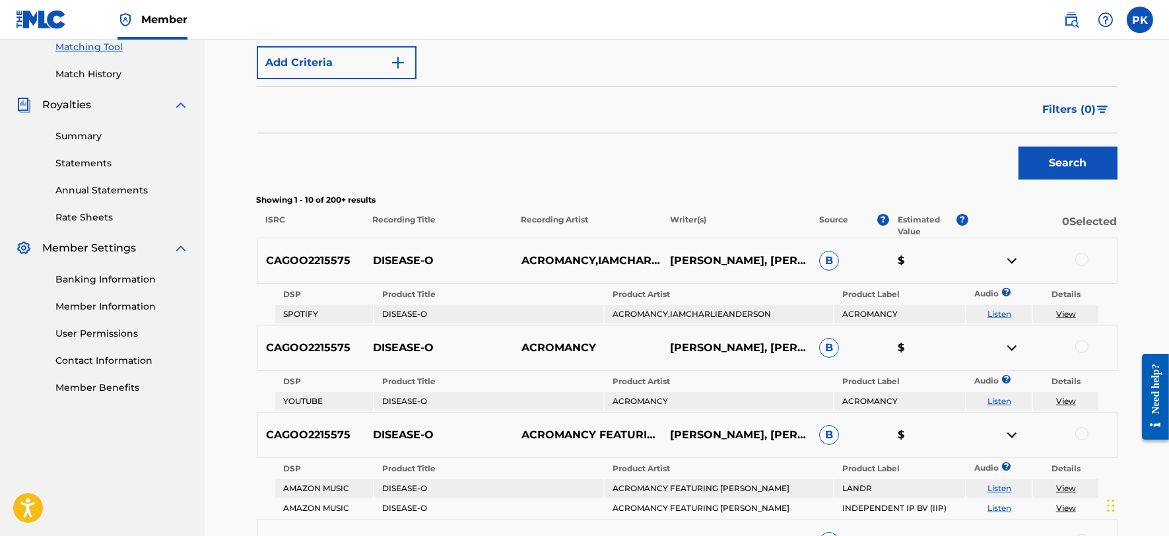
scroll to position [0, 0]
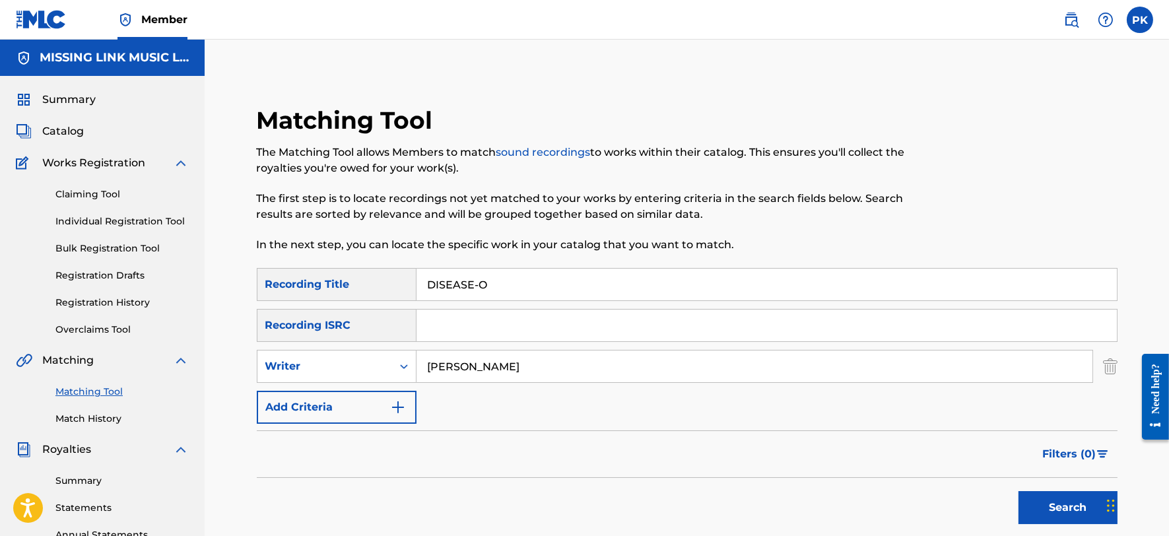
drag, startPoint x: 525, startPoint y: 287, endPoint x: 256, endPoint y: 239, distance: 272.9
click at [1019, 491] on button "Search" at bounding box center [1068, 507] width 99 height 33
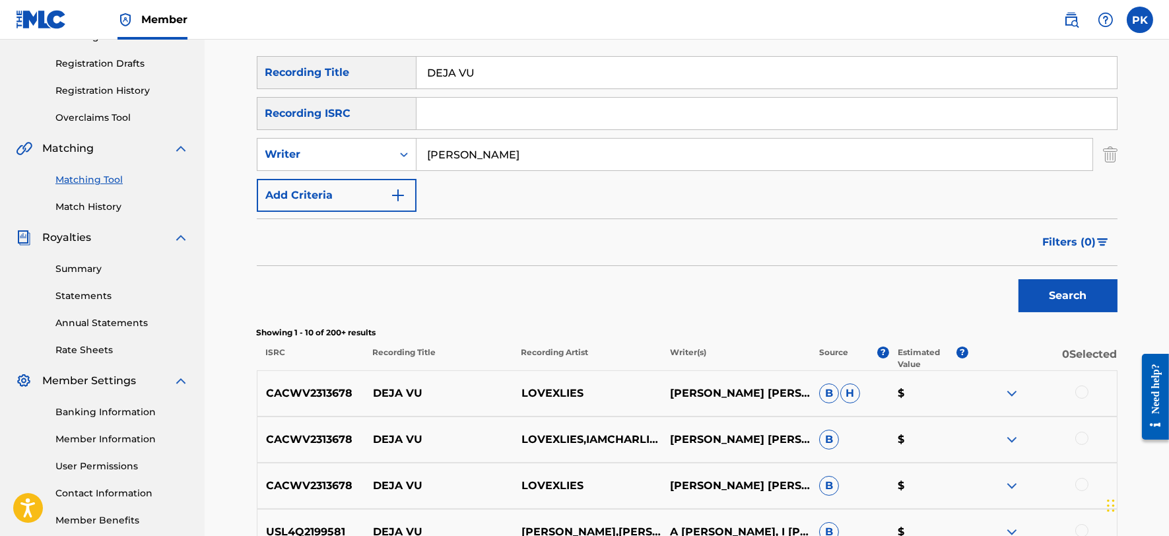
scroll to position [245, 0]
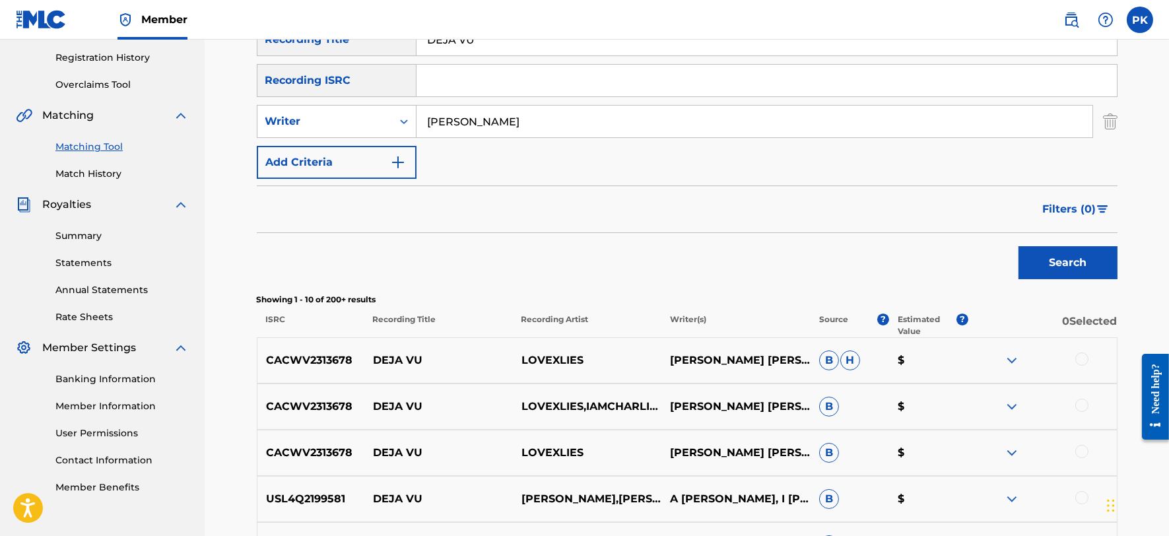
click at [337, 368] on p "CACWV2313678" at bounding box center [310, 361] width 107 height 16
copy p "CACWV2313678"
click at [1004, 360] on img at bounding box center [1012, 361] width 16 height 16
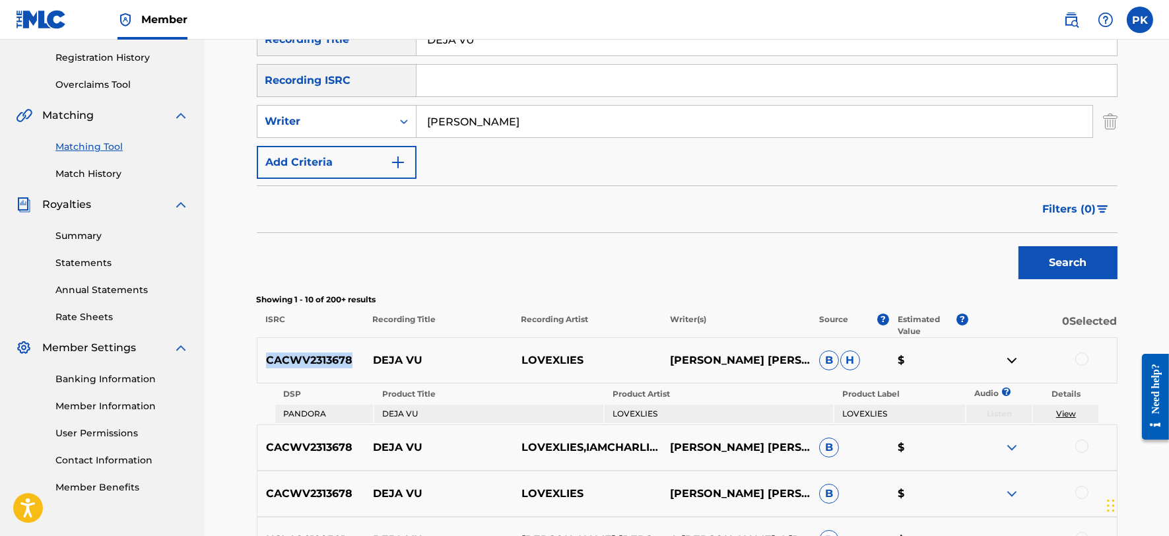
click at [1004, 360] on img at bounding box center [1012, 361] width 16 height 16
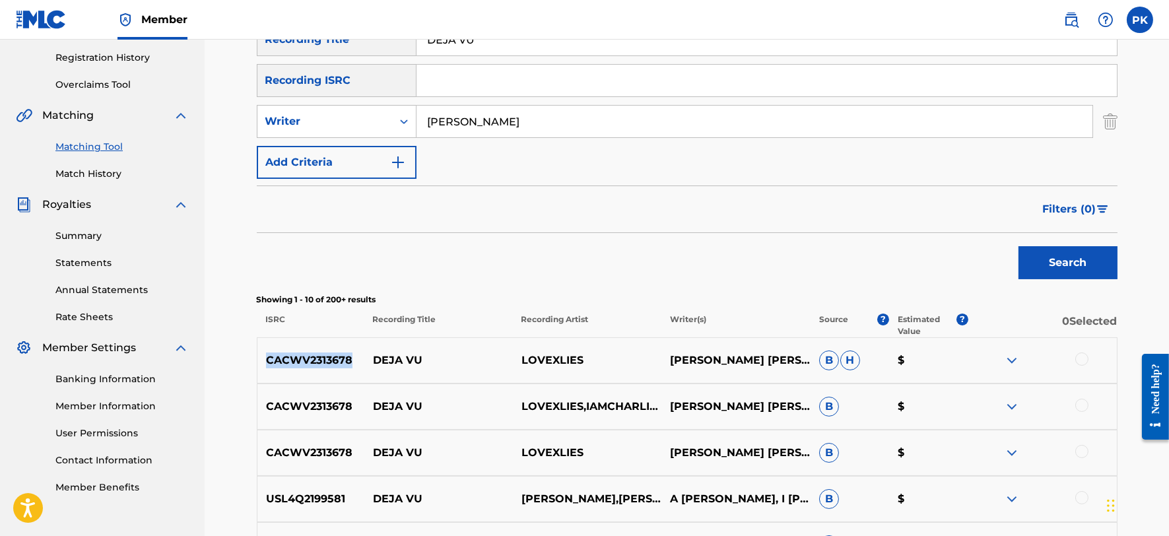
click at [1012, 405] on img at bounding box center [1012, 407] width 16 height 16
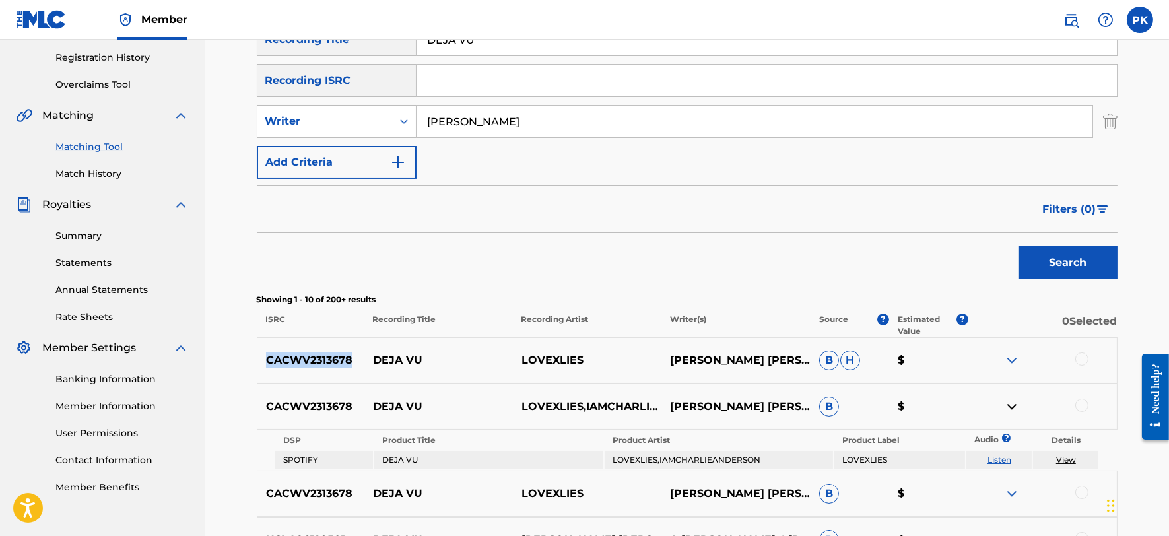
click at [1012, 406] on img at bounding box center [1012, 407] width 16 height 16
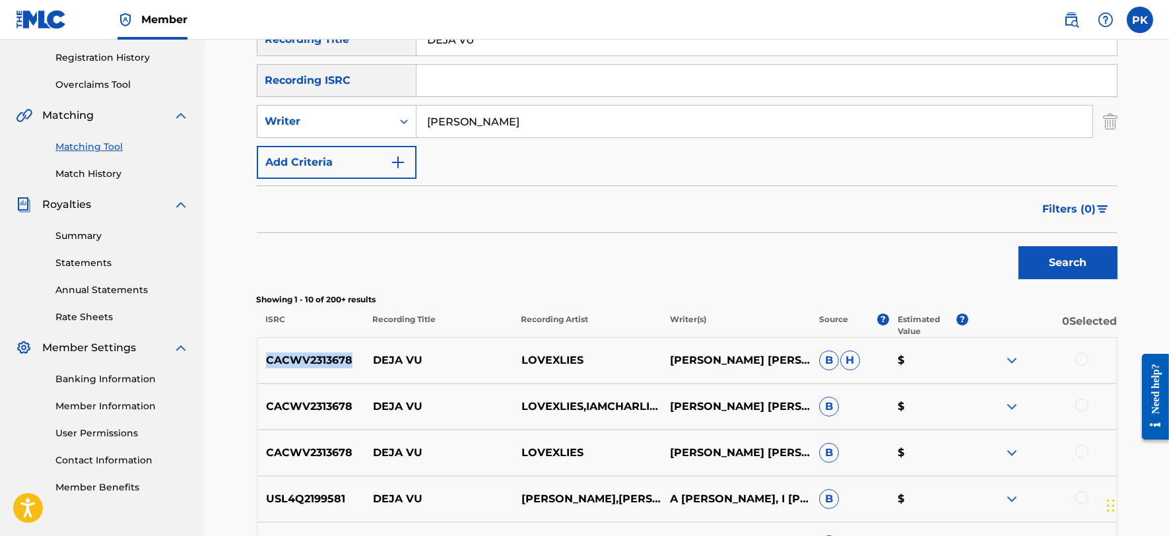
click at [1014, 456] on img at bounding box center [1012, 453] width 16 height 16
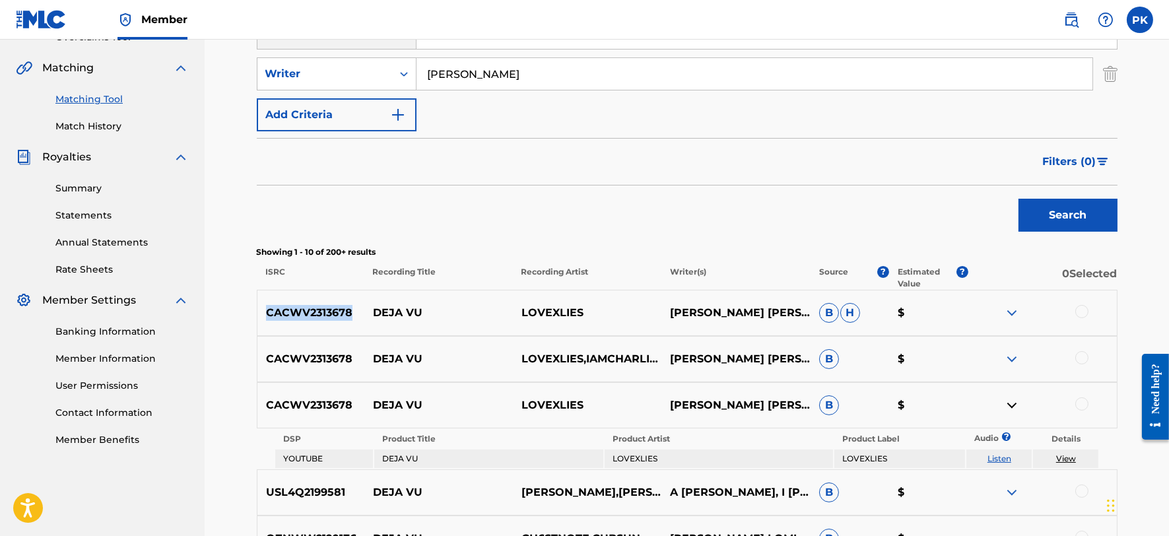
scroll to position [304, 0]
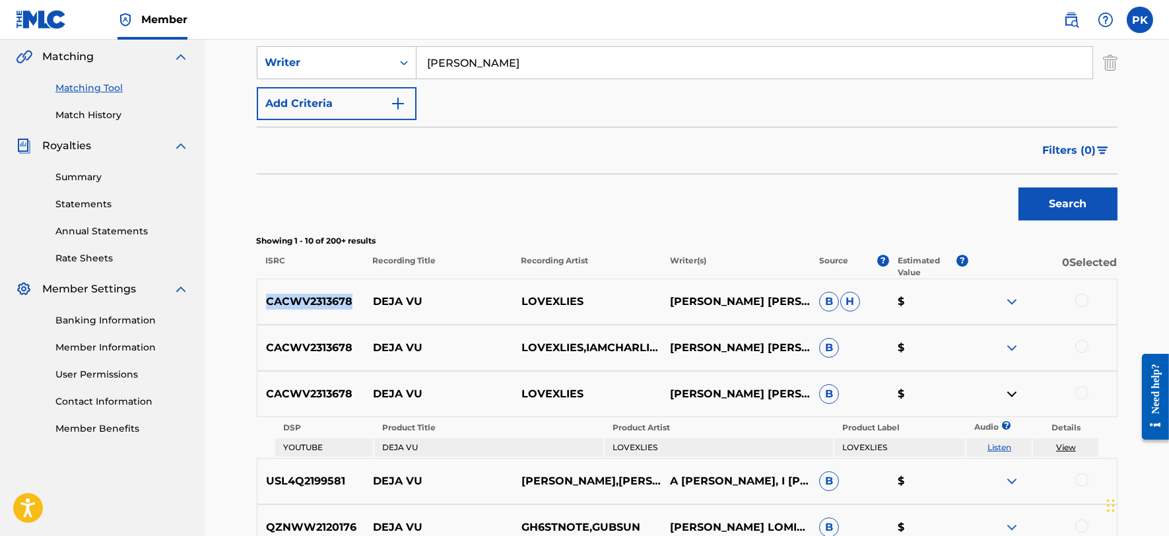
click at [1011, 348] on img at bounding box center [1012, 348] width 16 height 16
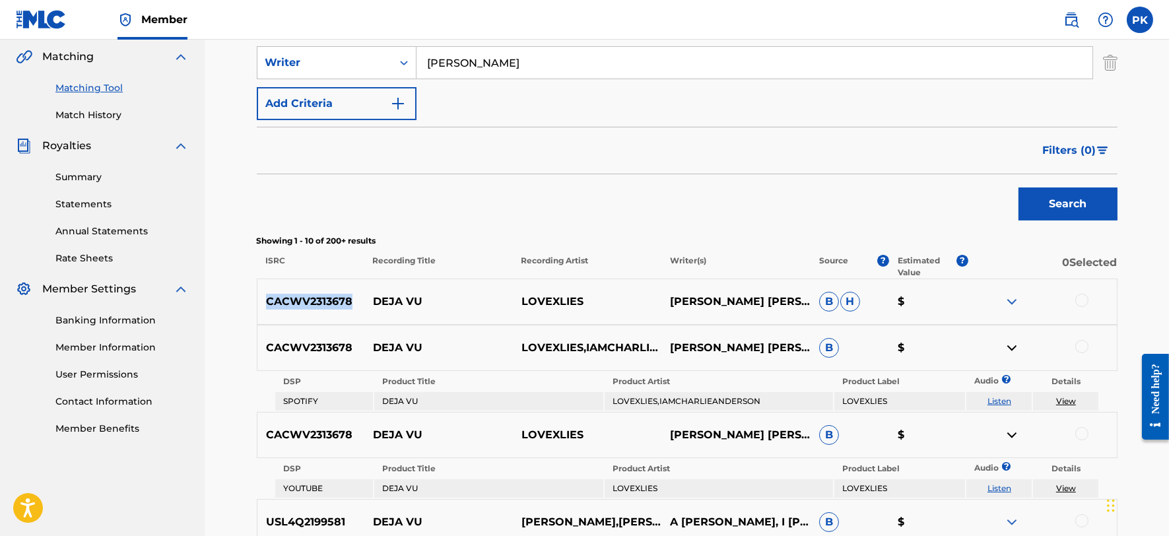
click at [1066, 401] on link "View" at bounding box center [1066, 401] width 20 height 10
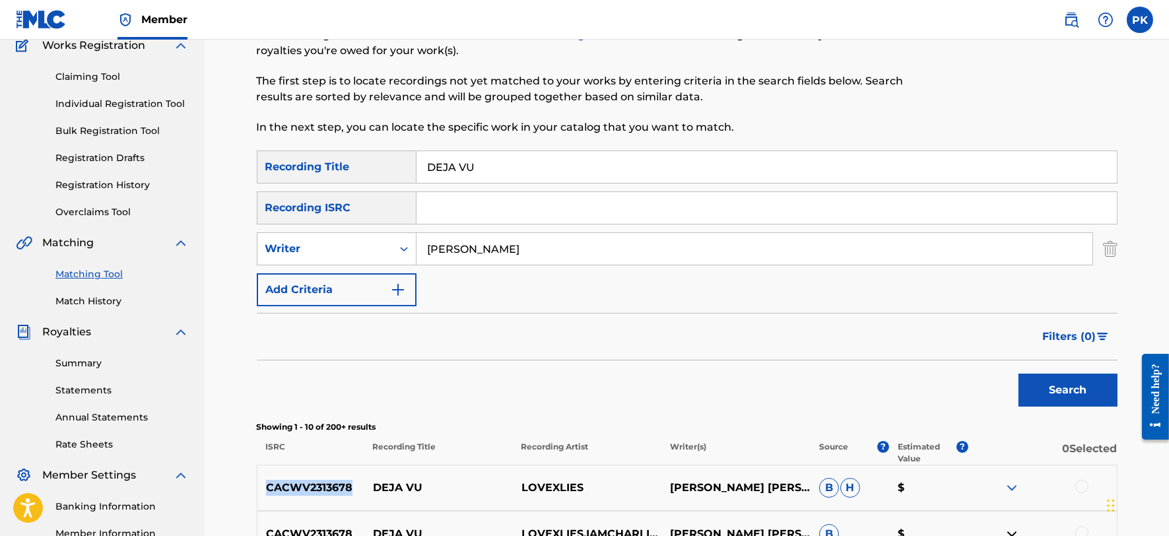
scroll to position [37, 0]
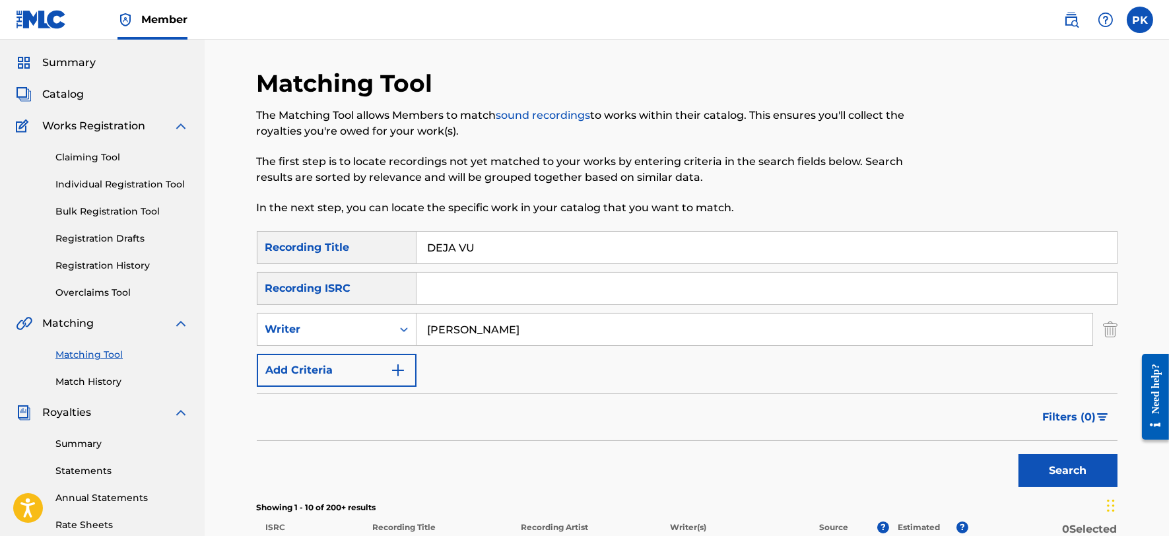
click at [507, 238] on input "DEJA VU" at bounding box center [767, 248] width 700 height 32
paste input "ON MY OWN"
type input "ON MY OWN"
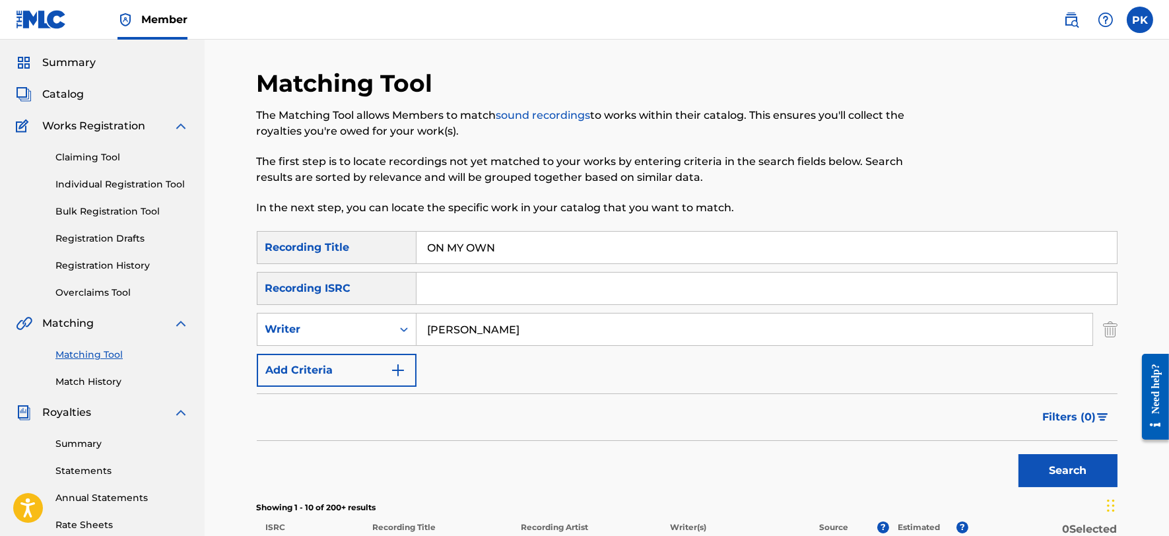
click at [1019, 454] on button "Search" at bounding box center [1068, 470] width 99 height 33
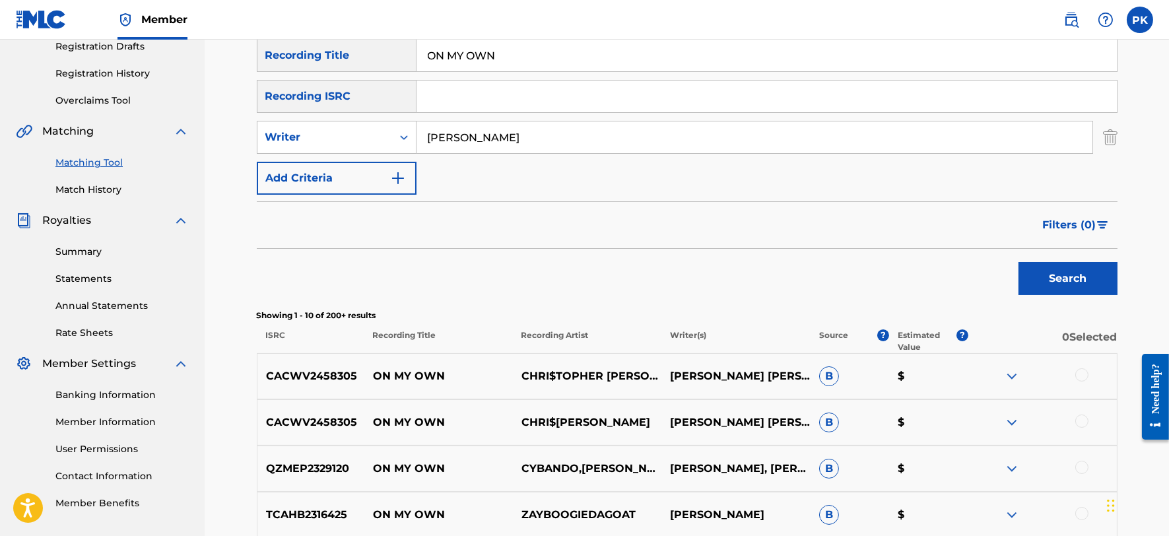
scroll to position [340, 0]
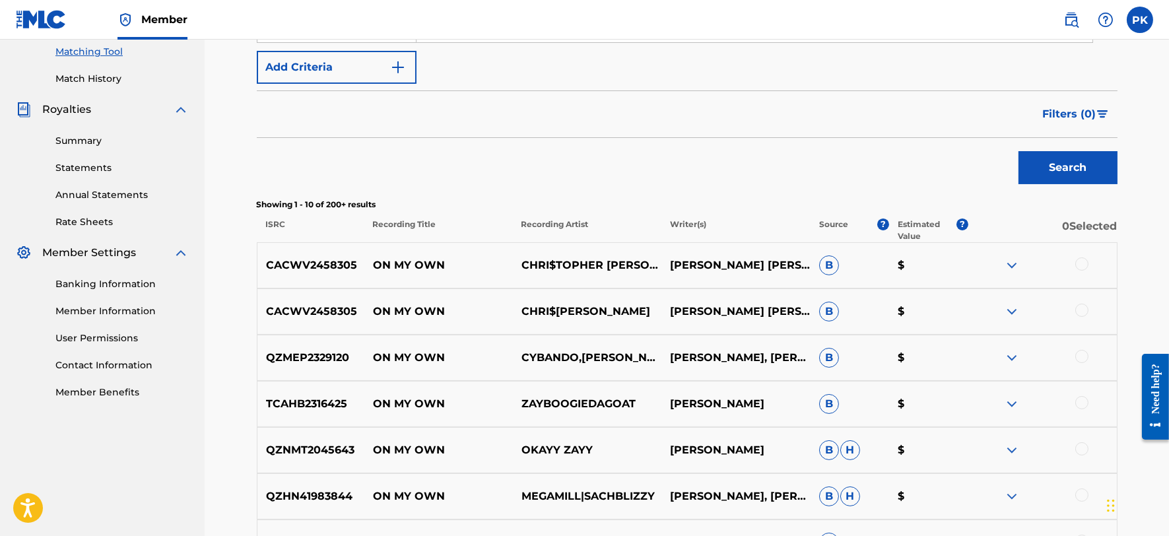
click at [331, 261] on p "CACWV2458305" at bounding box center [310, 265] width 107 height 16
copy p "CACWV2458305"
click at [1010, 254] on div "CACWV2458305 ON MY OWN CHRI$TOPHER THOMAS CHARLES DAVID ANDERSON, CHISTOPHER TH…" at bounding box center [687, 265] width 861 height 46
click at [1010, 261] on img at bounding box center [1012, 265] width 16 height 16
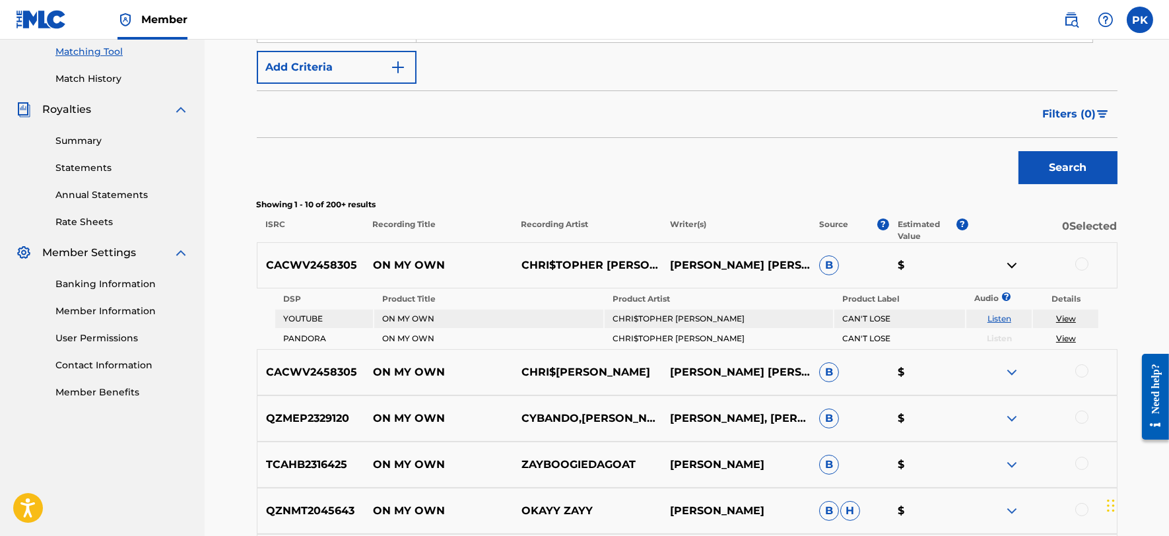
click at [1011, 374] on img at bounding box center [1012, 372] width 16 height 16
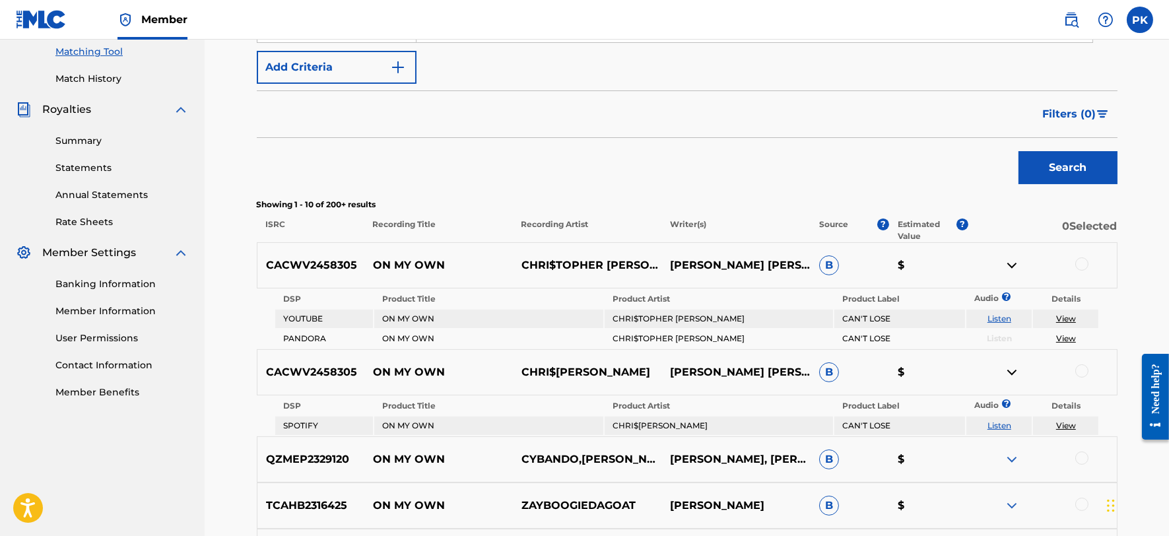
click at [1058, 421] on link "View" at bounding box center [1066, 426] width 20 height 10
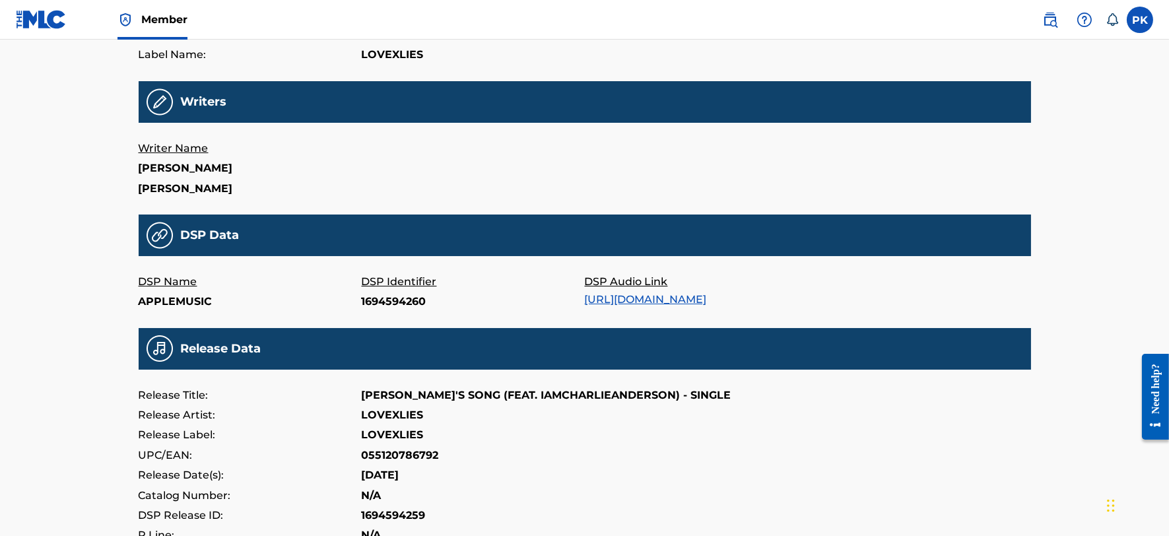
scroll to position [426, 0]
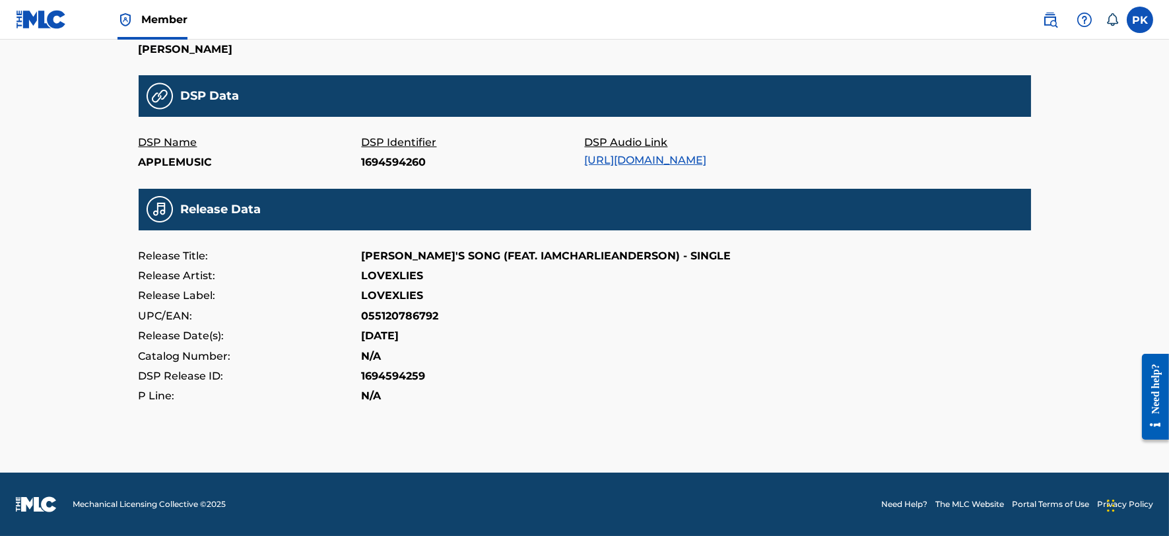
click at [636, 154] on link "https://music.apple.com/album/1694594259?i=1694594260" at bounding box center [646, 160] width 122 height 13
click at [418, 313] on p "055120786792" at bounding box center [400, 316] width 77 height 20
copy p "055120786792"
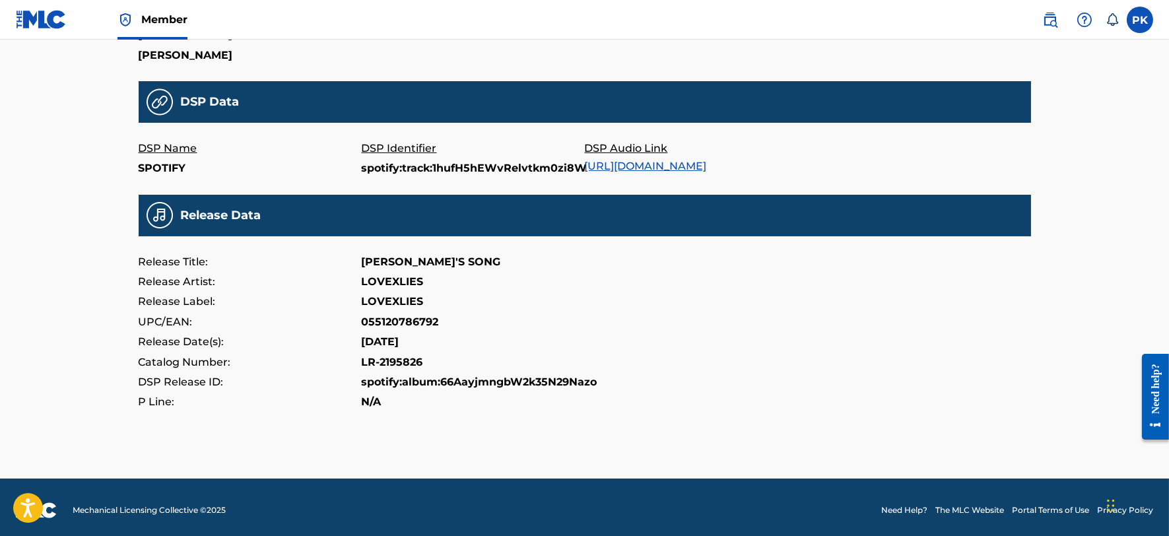
scroll to position [411, 0]
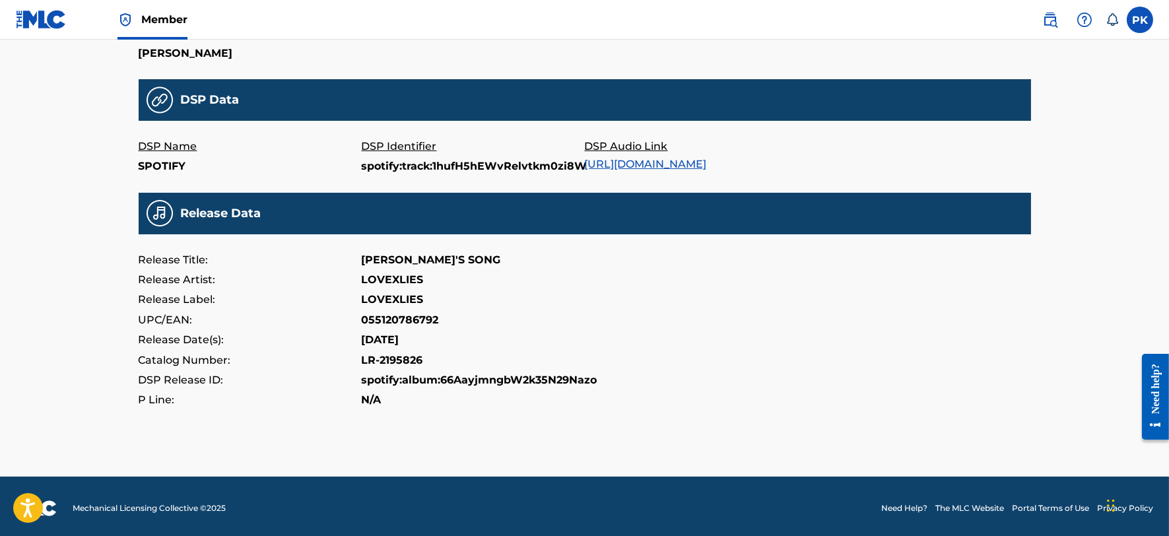
click at [650, 233] on div "Release Data" at bounding box center [585, 214] width 893 height 42
click at [695, 162] on link "https://open.spotify.com/track/1hufH5hEWvRelvtkm0zi8W" at bounding box center [646, 164] width 122 height 13
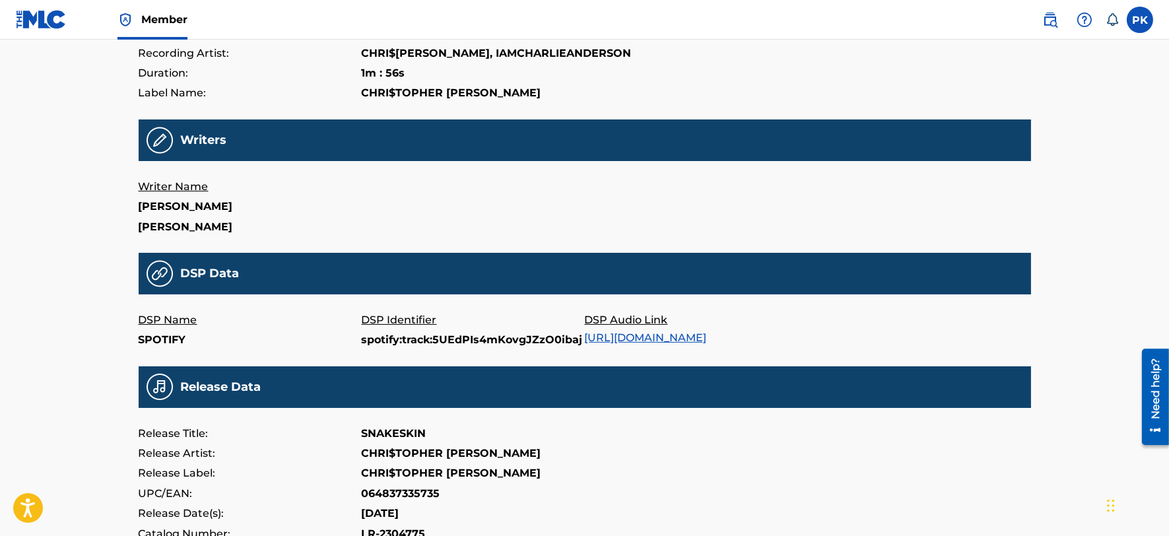
scroll to position [380, 0]
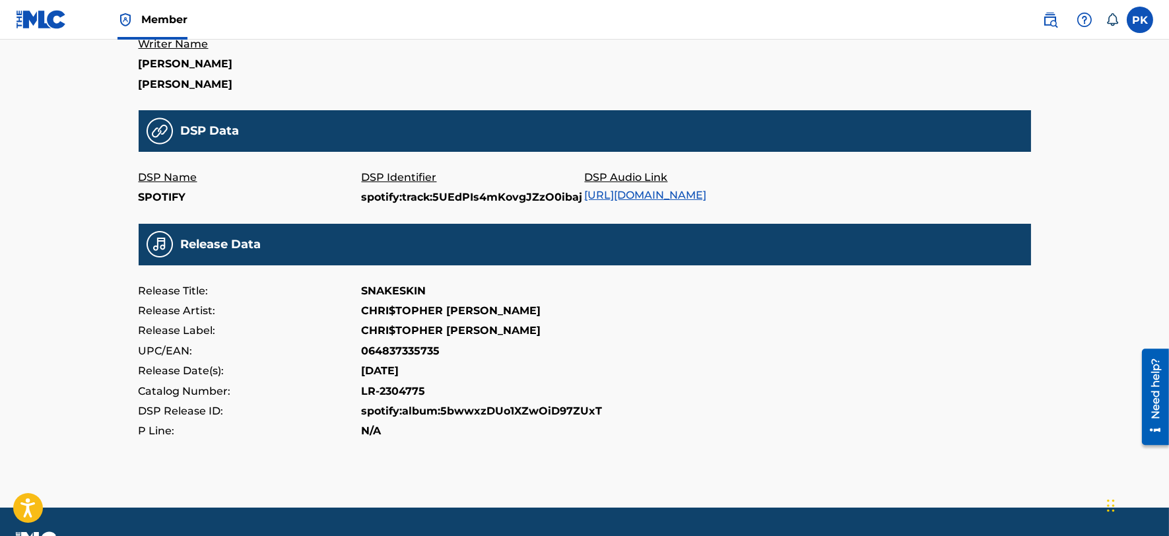
click at [425, 350] on p "064837335735" at bounding box center [401, 351] width 79 height 20
copy p "064837335735"
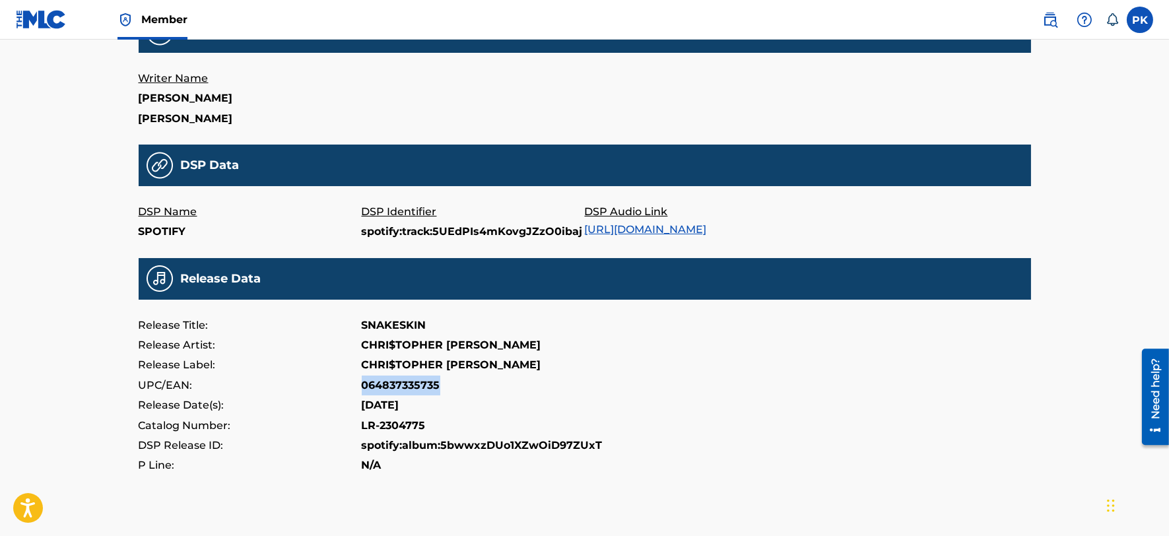
scroll to position [415, 0]
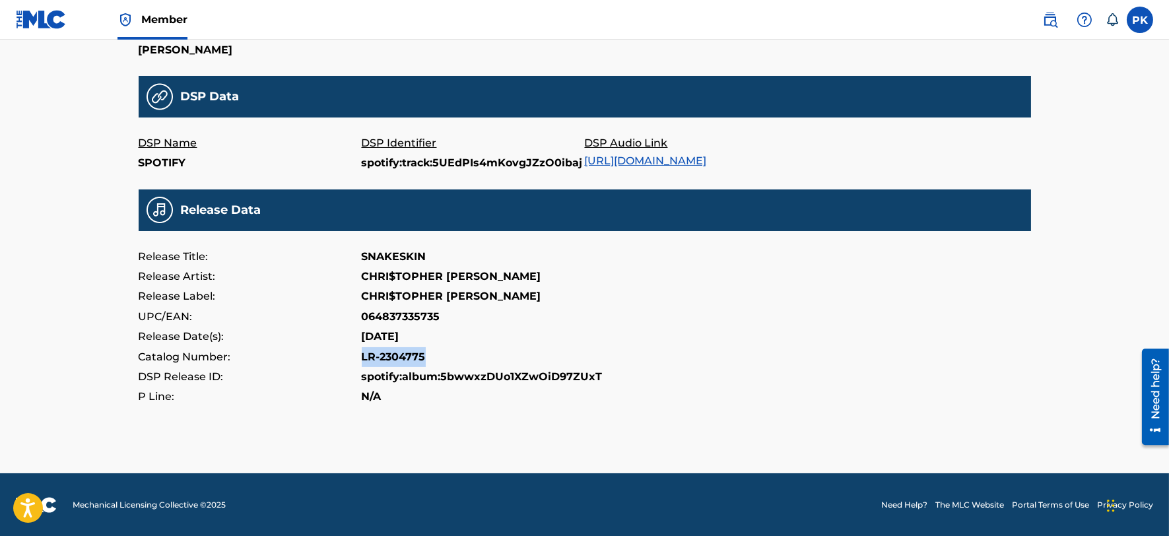
drag, startPoint x: 452, startPoint y: 353, endPoint x: 355, endPoint y: 353, distance: 97.0
click at [355, 353] on div "Catalog Number: LR-2304775" at bounding box center [585, 357] width 893 height 20
copy div "LR-2304775"
click at [665, 156] on link "https://open.spotify.com/track/5UEdPIs4mKovgJZzO0ibaj" at bounding box center [646, 160] width 122 height 13
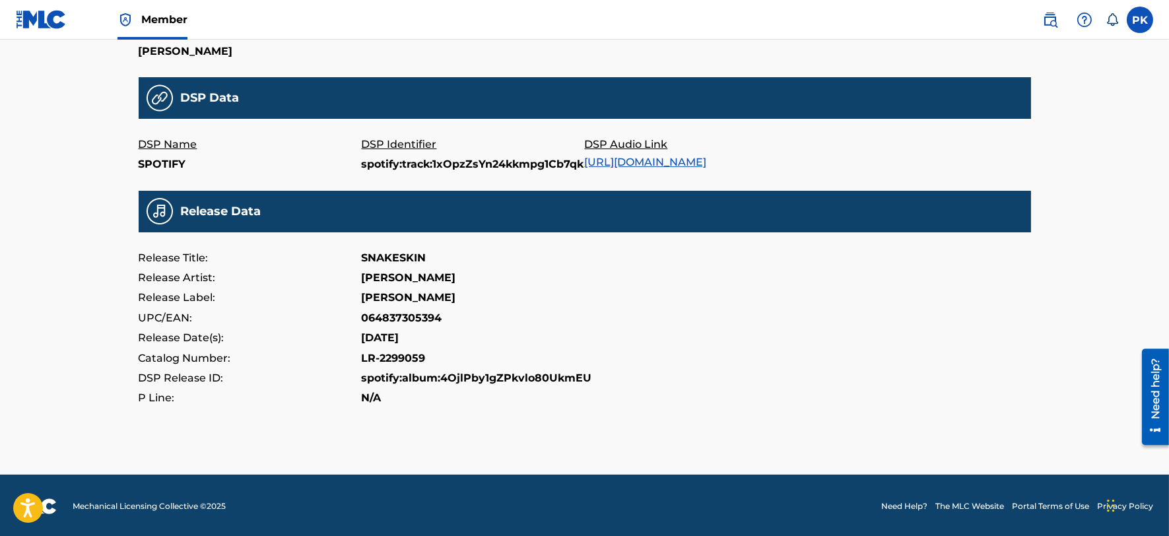
scroll to position [415, 0]
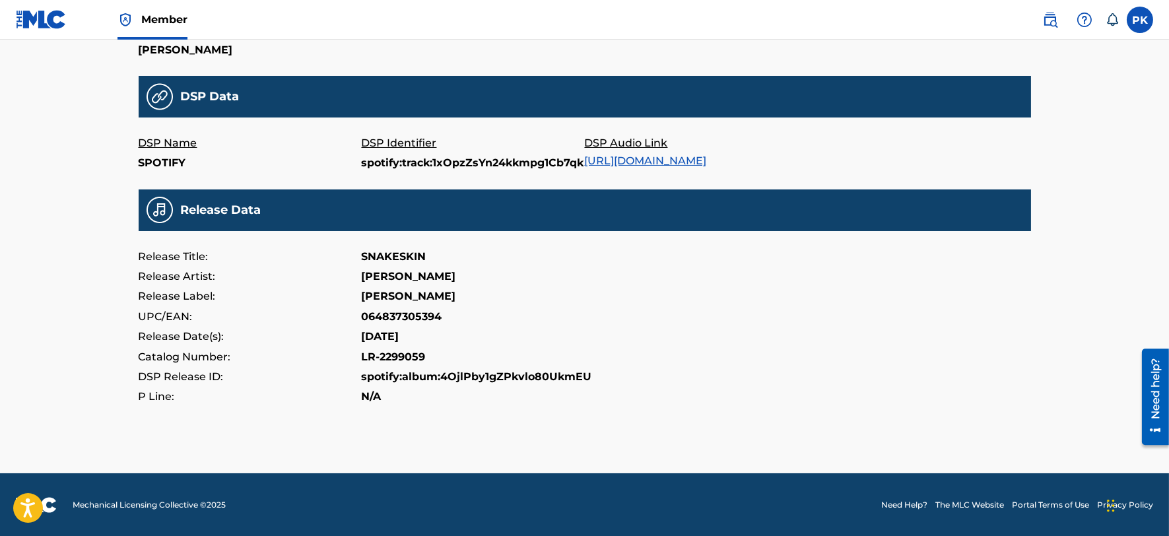
click at [415, 319] on p "064837305394" at bounding box center [402, 317] width 81 height 20
copy p "064837305394"
click at [399, 360] on p "LR-2299059" at bounding box center [394, 357] width 64 height 20
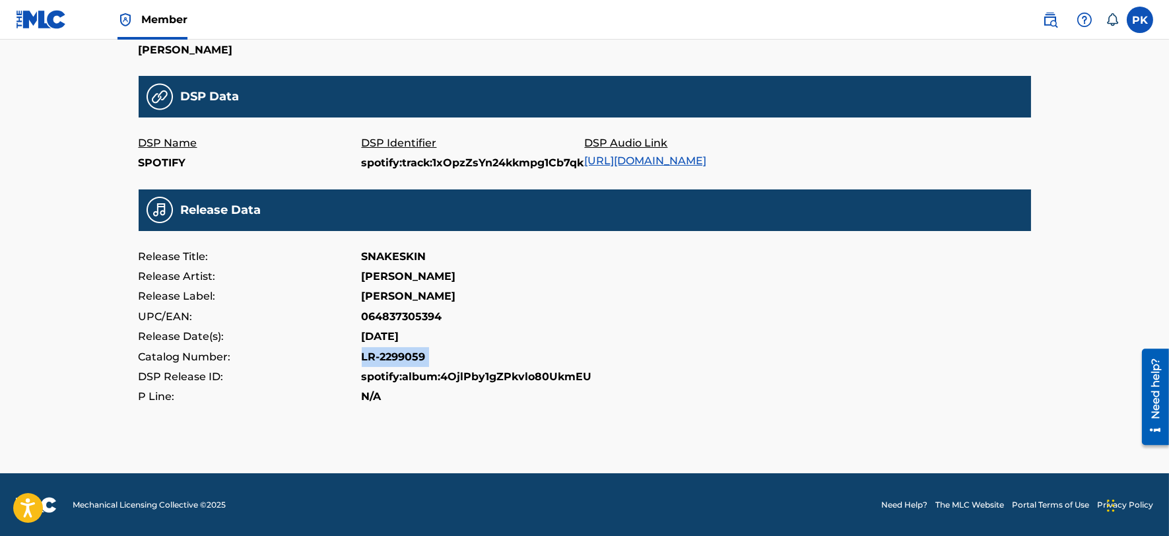
click at [399, 360] on p "LR-2299059" at bounding box center [394, 357] width 64 height 20
copy p "LR-2299059"
click at [691, 165] on link "https://open.spotify.com/track/1xOpzZsYn24kkmpg1Cb7qk" at bounding box center [646, 160] width 122 height 13
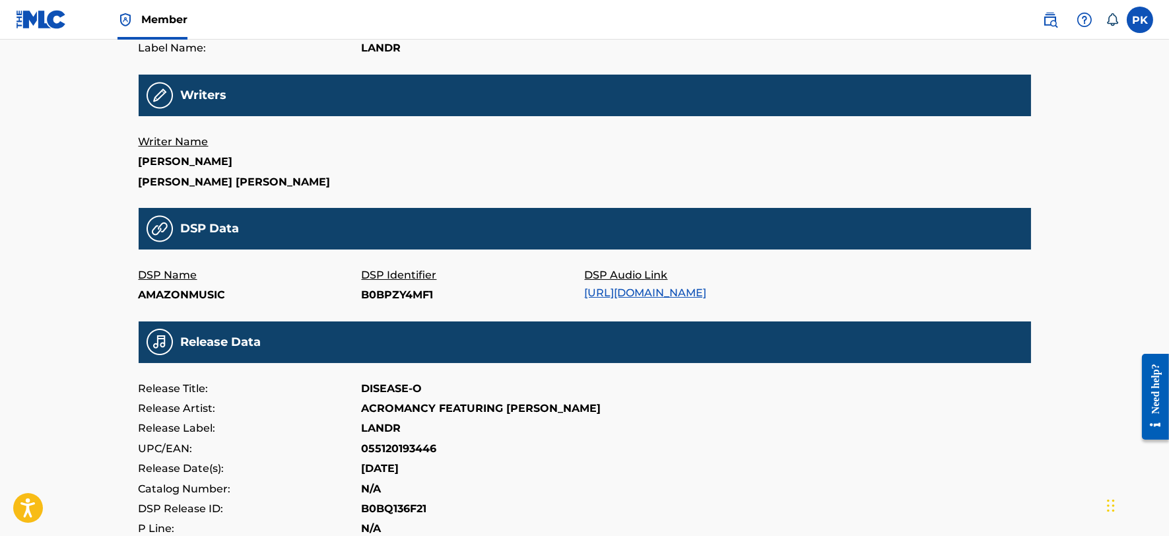
scroll to position [415, 0]
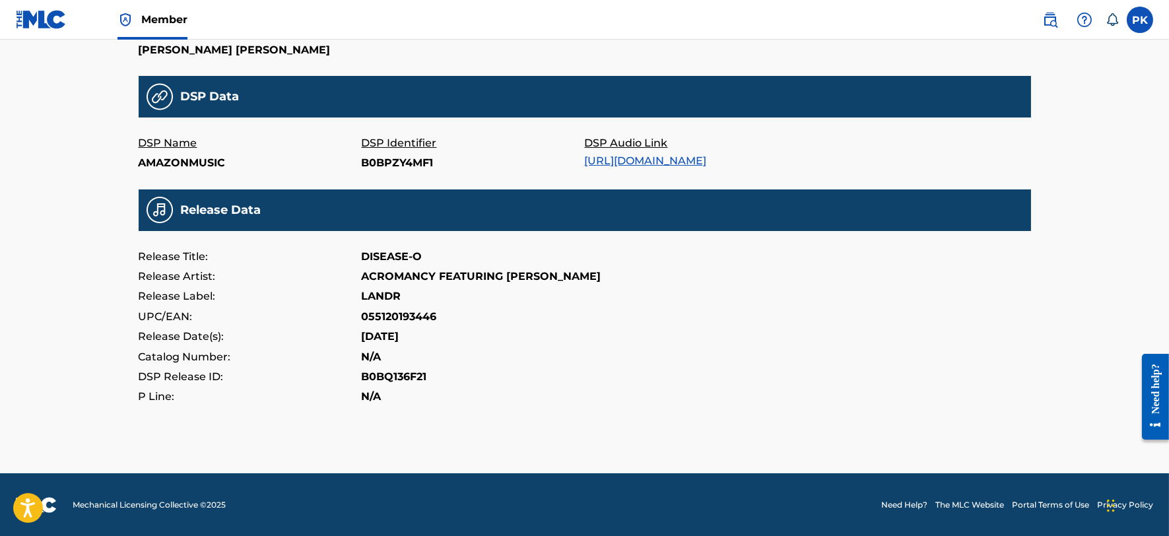
click at [426, 315] on p "055120193446" at bounding box center [399, 317] width 75 height 20
copy p "055120193446"
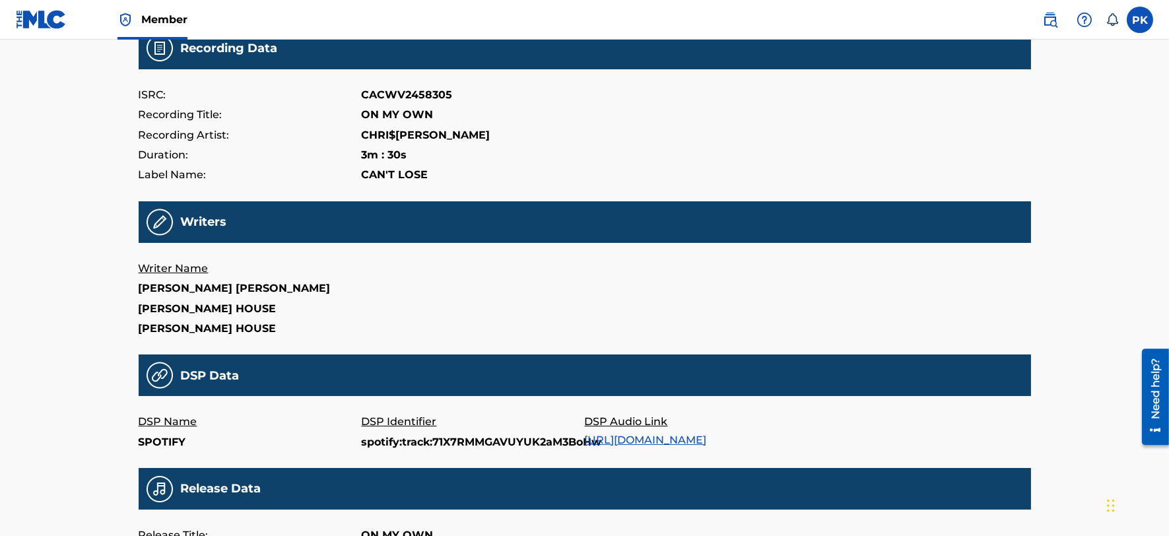
scroll to position [331, 0]
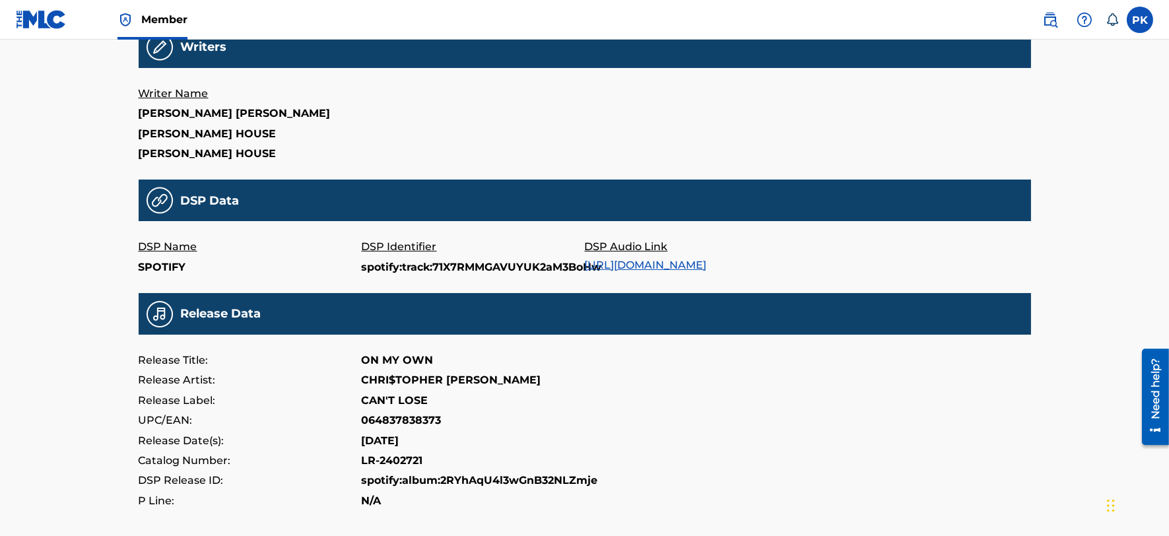
click at [707, 265] on link "[URL][DOMAIN_NAME]" at bounding box center [646, 265] width 122 height 13
